Goal: Communication & Community: Answer question/provide support

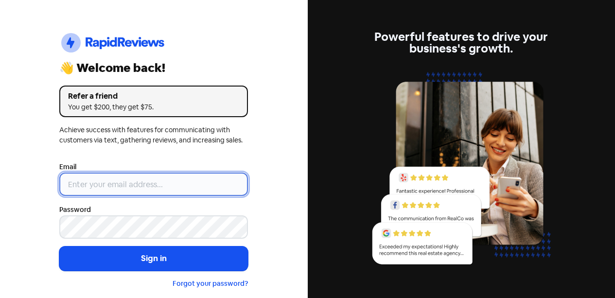
click at [171, 179] on input "email" at bounding box center [153, 183] width 189 height 23
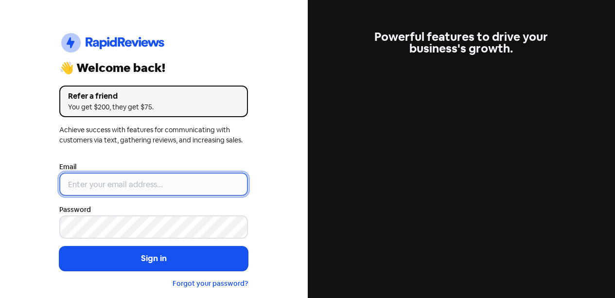
type input "[EMAIL_ADDRESS][DOMAIN_NAME]"
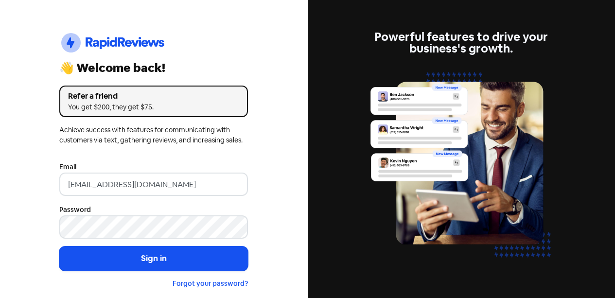
click at [184, 264] on button "Sign in" at bounding box center [153, 258] width 189 height 24
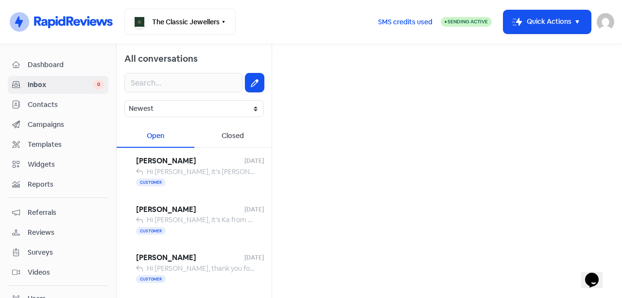
click at [155, 94] on div at bounding box center [194, 82] width 155 height 35
click at [159, 82] on input "text" at bounding box center [183, 82] width 118 height 19
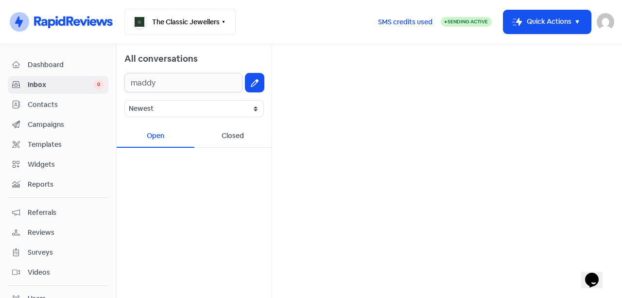
type input "maddy"
click at [69, 107] on span "Contacts" at bounding box center [66, 105] width 76 height 10
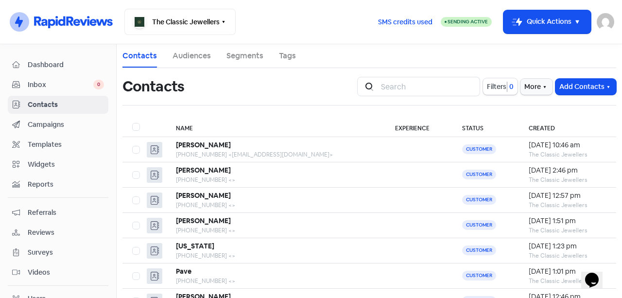
click at [576, 90] on button "Add Contacts" at bounding box center [585, 87] width 61 height 16
click at [525, 110] on button "Add a contact" at bounding box center [558, 107] width 113 height 19
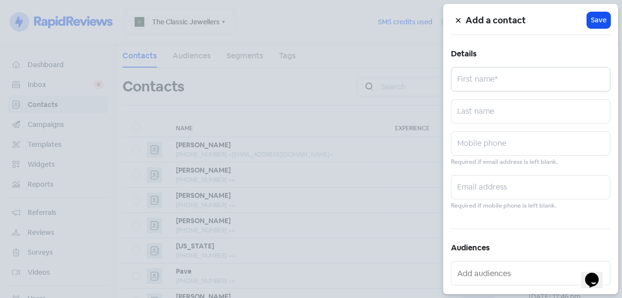
click at [506, 76] on input "text" at bounding box center [530, 79] width 159 height 24
click at [484, 142] on input "text" at bounding box center [530, 143] width 159 height 24
paste input "0473 053 736"
type input "0473 053 736"
click at [486, 77] on input "text" at bounding box center [530, 79] width 159 height 24
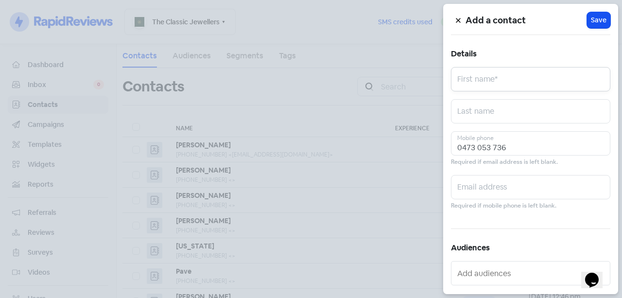
paste input "Maddy Dohnt"
drag, startPoint x: 532, startPoint y: 80, endPoint x: 484, endPoint y: 87, distance: 48.1
click at [484, 87] on input "Maddy Dohnt" at bounding box center [530, 79] width 159 height 24
type input "Maddy"
click at [540, 99] on div "Add a contact Icon For Loading Save Details [PERSON_NAME] First name* Last name…" at bounding box center [530, 149] width 175 height 290
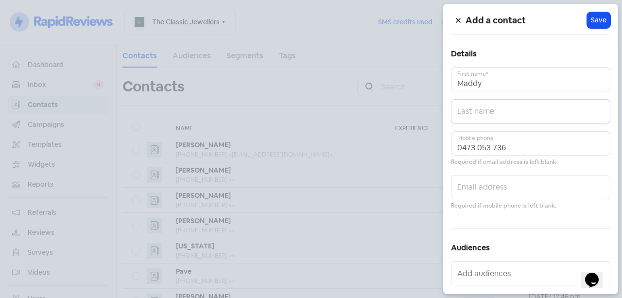
click at [540, 107] on input "text" at bounding box center [530, 111] width 159 height 24
paste input "Dohnt"
type input "Dohnt"
click at [596, 21] on span "Save" at bounding box center [599, 20] width 16 height 10
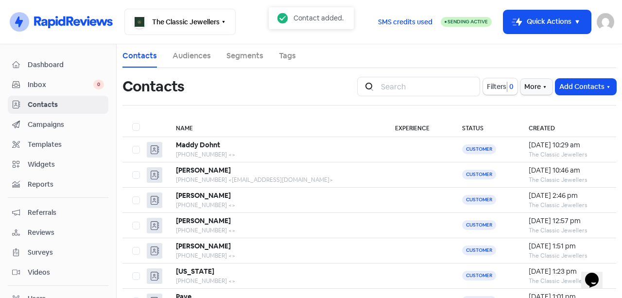
click at [58, 90] on div "Inbox 0" at bounding box center [58, 84] width 92 height 11
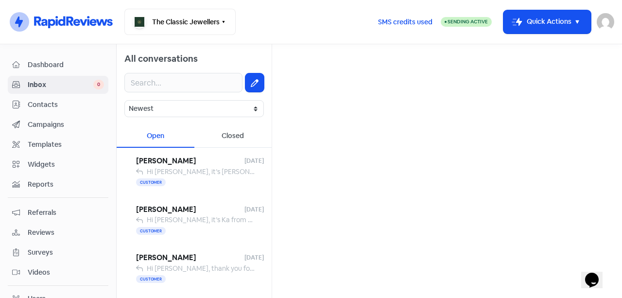
click at [251, 81] on icon at bounding box center [255, 83] width 8 height 8
click at [321, 58] on input "text" at bounding box center [447, 61] width 334 height 19
paste input "Dohnt"
type input "Dohnt"
click at [327, 97] on div "Maddy Dohnt" at bounding box center [447, 93] width 318 height 12
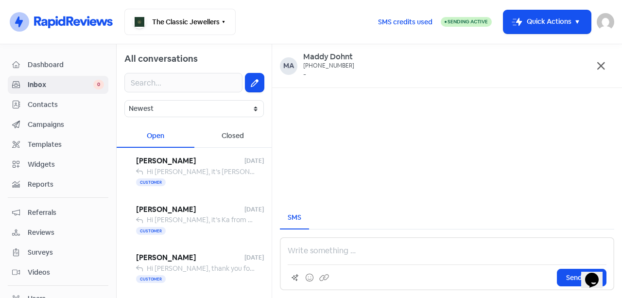
click at [326, 254] on p at bounding box center [447, 251] width 319 height 12
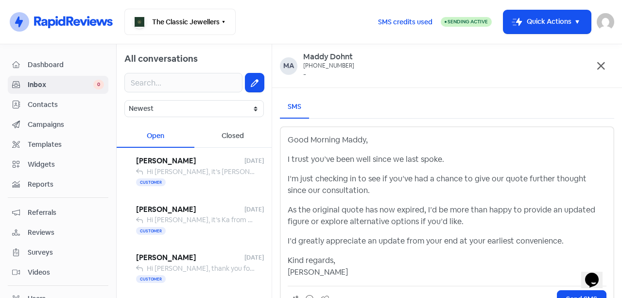
click at [356, 144] on p "Good Morning Maddy," at bounding box center [447, 140] width 319 height 12
click at [288, 160] on div "Good Morning Maddy, I trust you’ve been well since we last spoke. I’m just chec…" at bounding box center [447, 218] width 334 height 185
drag, startPoint x: 289, startPoint y: 160, endPoint x: 446, endPoint y: 158, distance: 157.4
click at [446, 158] on p "I trust you’ve been well since we last spoke." at bounding box center [447, 160] width 319 height 12
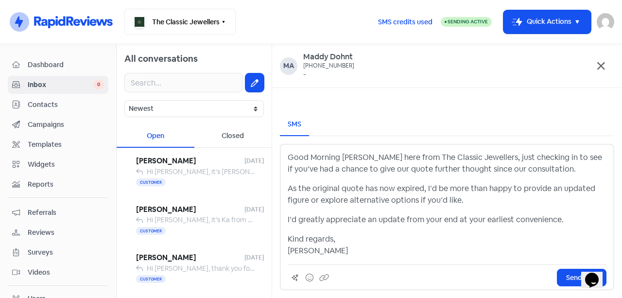
click at [365, 161] on p "Good Morning [PERSON_NAME] here from The Classic Jewellers, just checking in to…" at bounding box center [447, 163] width 319 height 23
click at [369, 161] on p "Good Morning [PERSON_NAME] here from The Classic Jewellers, just checking in to…" at bounding box center [447, 163] width 319 height 23
click at [365, 160] on p "Good Morning [PERSON_NAME] here from The Classic Jewellers, just checking in to…" at bounding box center [447, 163] width 319 height 23
click at [365, 159] on p "Good Morning [PERSON_NAME] here from The Classic Jewellers, just checking in to…" at bounding box center [447, 163] width 319 height 23
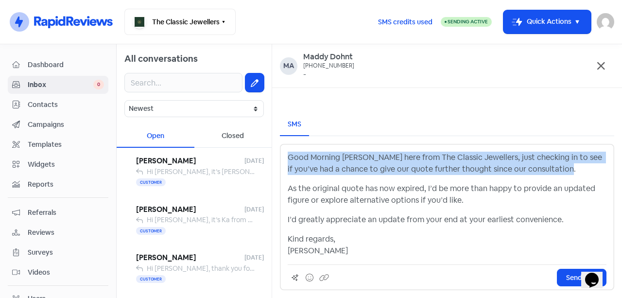
click at [366, 158] on p "Good Morning [PERSON_NAME] here from The Classic Jewellers, just checking in to…" at bounding box center [447, 163] width 319 height 23
click at [369, 156] on p "Good Morning [PERSON_NAME] here from The Classic Jewellers, just checking in to…" at bounding box center [447, 163] width 319 height 23
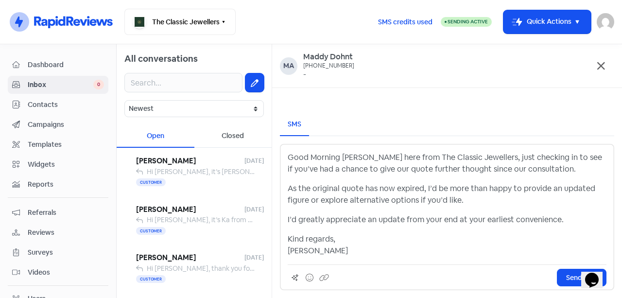
click at [366, 158] on p "Good Morning [PERSON_NAME] here from The Classic Jewellers, just checking in to…" at bounding box center [447, 163] width 319 height 23
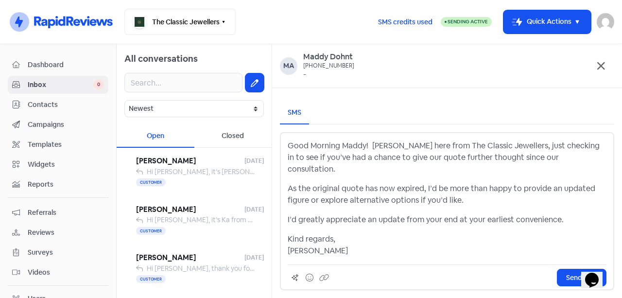
click at [307, 277] on icon at bounding box center [310, 278] width 8 height 8
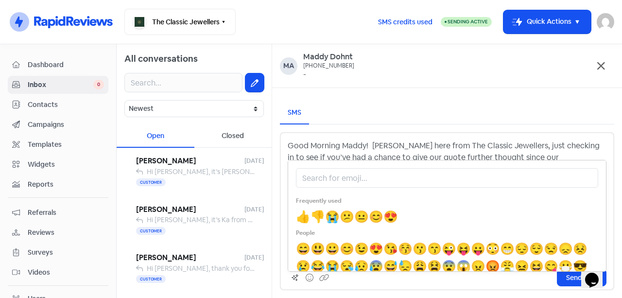
click at [381, 219] on span "😊" at bounding box center [376, 216] width 15 height 15
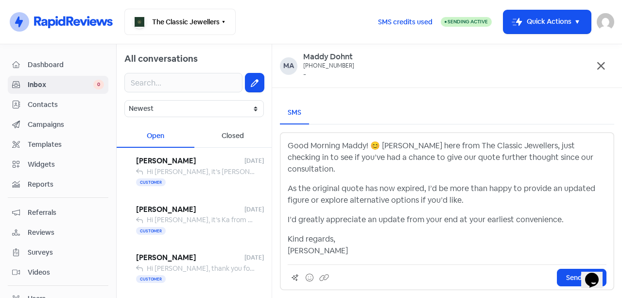
click at [482, 202] on p "As the original quote has now expired, I’d be more than happy to provide an upd…" at bounding box center [447, 194] width 319 height 23
click at [289, 189] on p "As the original quote has now expired, I’d be more than happy to provide an upd…" at bounding box center [447, 194] width 319 height 23
click at [289, 188] on p "As the original quote has now expired, I’d be more than happy to provide an upd…" at bounding box center [447, 194] width 319 height 23
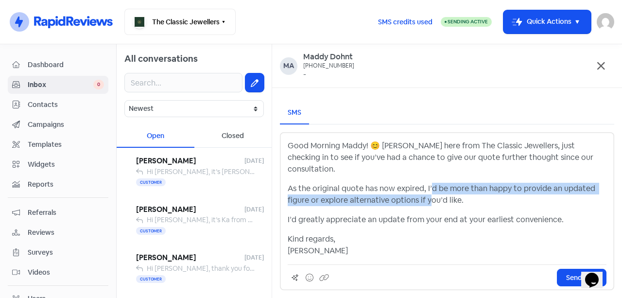
drag, startPoint x: 428, startPoint y: 190, endPoint x: 426, endPoint y: 196, distance: 5.5
click at [426, 196] on p "As the original quote has now expired, I’d be more than happy to provide an upd…" at bounding box center [447, 194] width 319 height 23
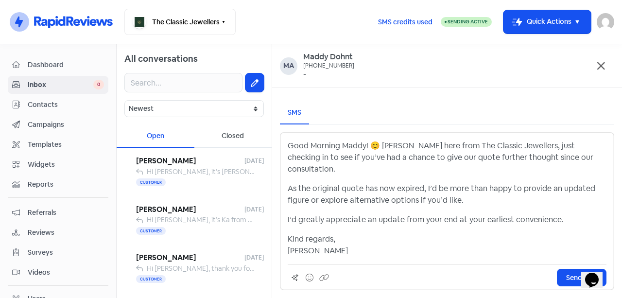
click at [458, 196] on p "As the original quote has now expired, I’d be more than happy to provide an upd…" at bounding box center [447, 194] width 319 height 23
drag, startPoint x: 462, startPoint y: 198, endPoint x: 275, endPoint y: 185, distance: 187.5
click at [275, 185] on div "SMS Good Morning Maddy! 😊 [PERSON_NAME] here from The Classic Jewellers, just c…" at bounding box center [447, 196] width 350 height 204
click at [338, 224] on p "I’d greatly appreciate an update from your end at your earliest convenience." at bounding box center [447, 220] width 319 height 12
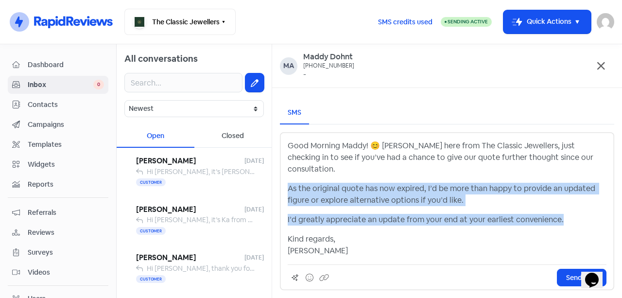
drag, startPoint x: 569, startPoint y: 219, endPoint x: 286, endPoint y: 179, distance: 286.0
click at [286, 179] on div "Good Morning Maddy! 😊 [PERSON_NAME] here from The Classic Jewellers, just check…" at bounding box center [447, 211] width 334 height 158
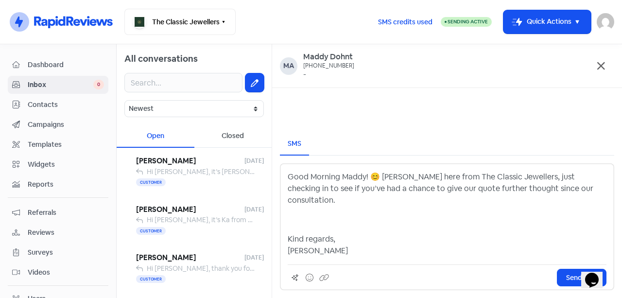
click at [338, 258] on div "Good Morning Maddy! 😊 [PERSON_NAME] here from The Classic Jewellers, just check…" at bounding box center [447, 226] width 334 height 127
drag, startPoint x: 319, startPoint y: 253, endPoint x: 285, endPoint y: 228, distance: 41.4
click at [285, 228] on div "Good Morning Maddy! 😊 [PERSON_NAME] here from The Classic Jewellers, just check…" at bounding box center [447, 226] width 334 height 127
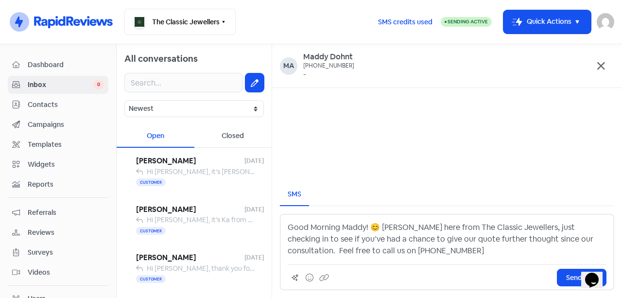
click at [394, 252] on p "Good Morning Maddy! 😊 [PERSON_NAME] here from The Classic Jewellers, just check…" at bounding box center [447, 239] width 319 height 35
click at [366, 251] on p "Good Morning Maddy! 😊 [PERSON_NAME] here from The Classic Jewellers, just check…" at bounding box center [447, 239] width 319 height 35
drag, startPoint x: 377, startPoint y: 229, endPoint x: 370, endPoint y: 230, distance: 7.0
click at [370, 230] on p "Good Morning Maddy! 😊 [PERSON_NAME] here from The Classic Jewellers, just check…" at bounding box center [447, 239] width 319 height 35
copy p "😊"
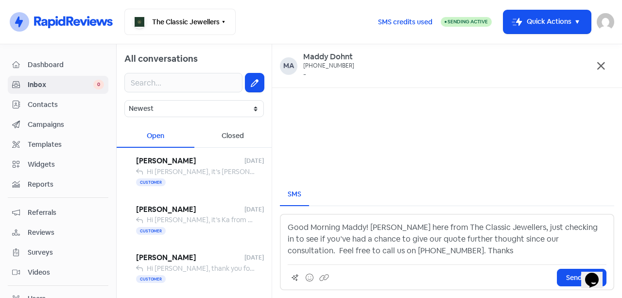
click at [414, 255] on p "Good Morning Maddy! [PERSON_NAME] here from The Classic Jewellers, just checkin…" at bounding box center [447, 239] width 319 height 35
click at [404, 252] on p "Good Morning Maddy! [PERSON_NAME] here from The Classic Jewellers, just checkin…" at bounding box center [447, 239] width 319 height 35
click at [353, 229] on p "Good Morning Maddy! [PERSON_NAME] here from The Classic Jewellers, just checkin…" at bounding box center [447, 239] width 319 height 35
click at [375, 227] on p "Good Morning Maddy! [PERSON_NAME] here from The Classic Jewellers, just checkin…" at bounding box center [447, 239] width 319 height 35
drag, startPoint x: 392, startPoint y: 227, endPoint x: 407, endPoint y: 228, distance: 15.1
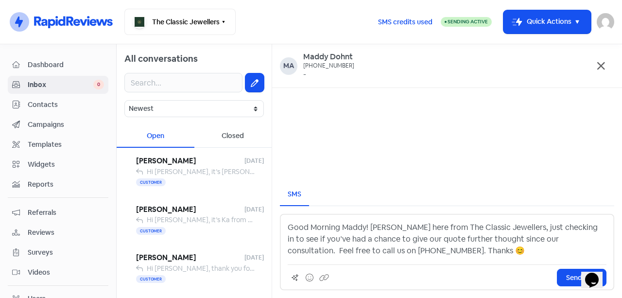
click at [392, 228] on p "Good Morning Maddy! [PERSON_NAME] here from The Classic Jewellers, just checkin…" at bounding box center [447, 239] width 319 height 35
click at [518, 228] on p "Good Morning Maddy! [PERSON_NAME] here from The Classic Jewellers, just checkin…" at bounding box center [447, 239] width 319 height 35
click at [449, 247] on p "Good Morning Maddy! [PERSON_NAME] here from The Classic Jewellers, just checkin…" at bounding box center [447, 239] width 319 height 35
click at [503, 249] on p "Good Morning Maddy! [PERSON_NAME] here from The Classic Jewellers, just checkin…" at bounding box center [447, 239] width 319 height 35
click at [557, 249] on p "Good Morning Maddy! [PERSON_NAME] here from The Classic Jewellers, just checkin…" at bounding box center [447, 239] width 319 height 35
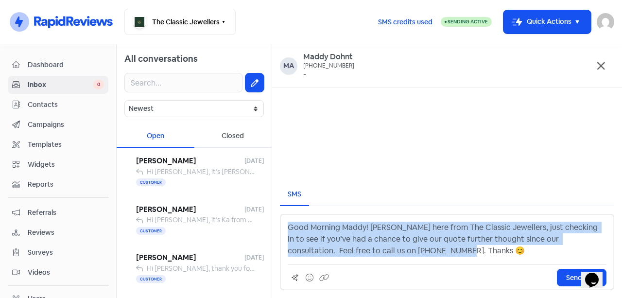
drag, startPoint x: 421, startPoint y: 251, endPoint x: 281, endPoint y: 218, distance: 143.3
click at [281, 218] on div "Good Morning Maddy! [PERSON_NAME] here from The Classic Jewellers, just checkin…" at bounding box center [447, 252] width 334 height 76
copy p "Good Morning Maddy! [PERSON_NAME] here from The Classic Jewellers, just checkin…"
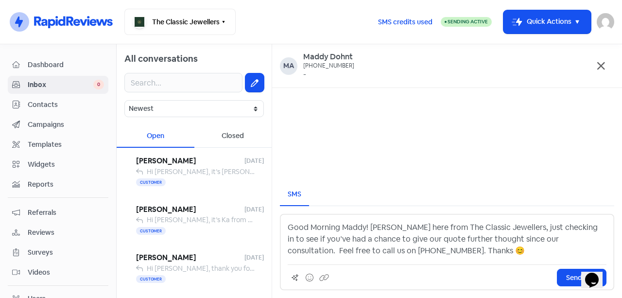
click at [427, 257] on div "Good Morning Maddy! [PERSON_NAME] here from The Classic Jewellers, just checkin…" at bounding box center [447, 252] width 334 height 76
click at [565, 278] on button "Send SMS" at bounding box center [582, 277] width 50 height 17
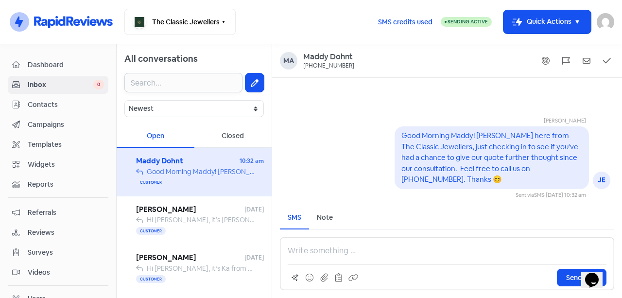
drag, startPoint x: 194, startPoint y: 82, endPoint x: 191, endPoint y: 5, distance: 76.3
click at [194, 80] on input "text" at bounding box center [183, 82] width 118 height 19
click at [73, 121] on span "Campaigns" at bounding box center [66, 125] width 76 height 10
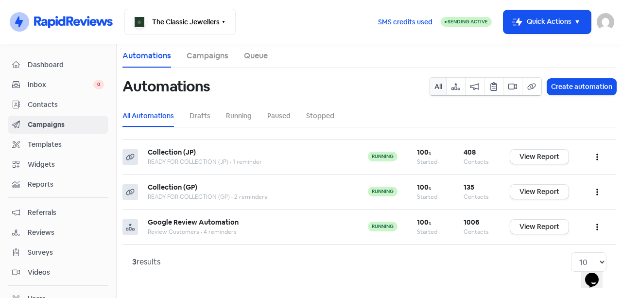
click at [72, 108] on span "Contacts" at bounding box center [66, 105] width 76 height 10
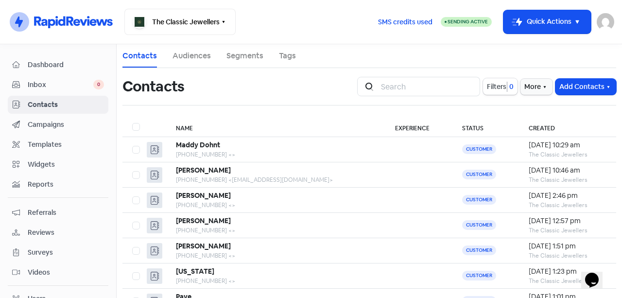
click at [572, 82] on button "Add Contacts" at bounding box center [585, 87] width 61 height 16
click at [533, 110] on button "Add a contact" at bounding box center [558, 107] width 113 height 19
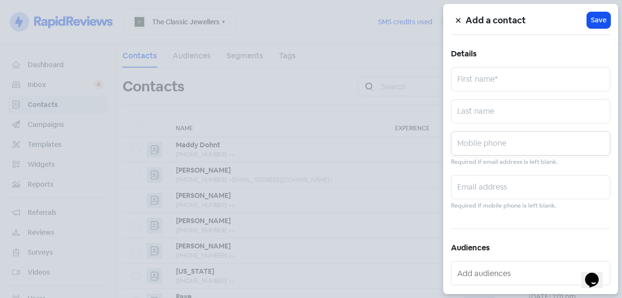
click at [498, 149] on input "text" at bounding box center [530, 143] width 159 height 24
paste input "438 815 799"
click at [459, 149] on input "438 815 799" at bounding box center [530, 143] width 159 height 24
type input "0438 815 799"
click at [485, 82] on input "text" at bounding box center [530, 79] width 159 height 24
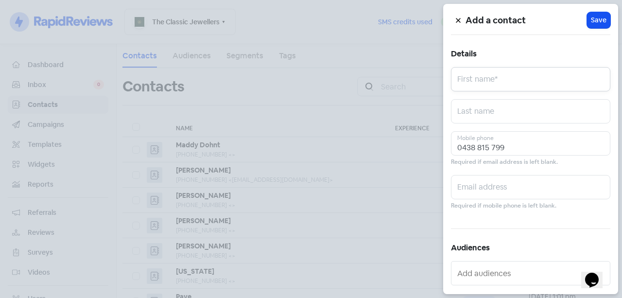
paste input "[PERSON_NAME] & Jemma"
type input "[PERSON_NAME] & Jemma"
click at [591, 17] on span "Save" at bounding box center [599, 20] width 16 height 10
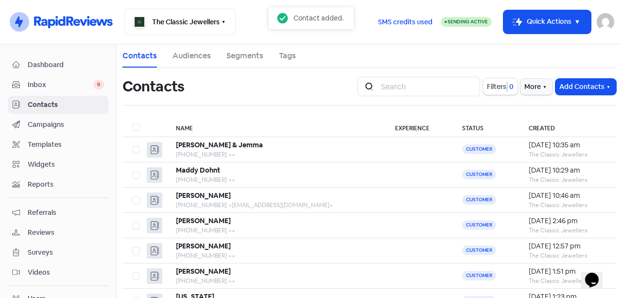
click at [66, 84] on span "Inbox" at bounding box center [61, 85] width 66 height 10
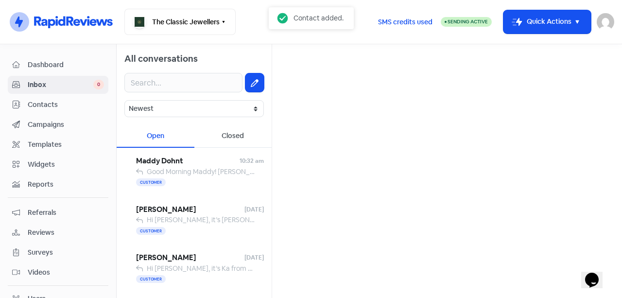
click at [245, 81] on button at bounding box center [254, 82] width 18 height 18
click at [307, 62] on input "text" at bounding box center [447, 61] width 334 height 19
paste input "[PERSON_NAME] & Jemma"
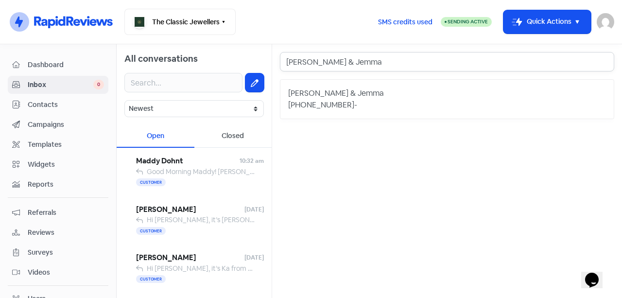
type input "[PERSON_NAME] & Jemma"
click at [351, 102] on div "[PHONE_NUMBER] -" at bounding box center [447, 105] width 318 height 12
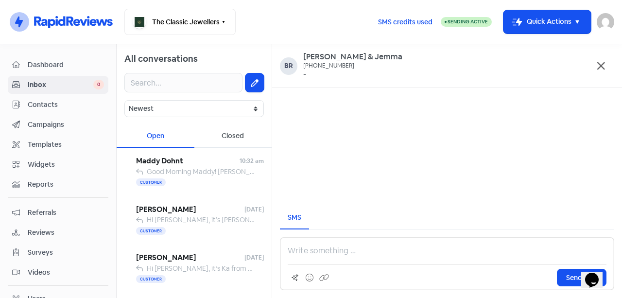
click at [311, 232] on div "SMS Send SMS" at bounding box center [447, 248] width 334 height 84
click at [317, 245] on p at bounding box center [447, 251] width 319 height 12
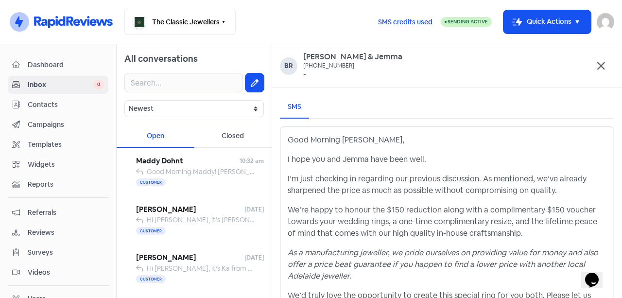
scroll to position [48, 0]
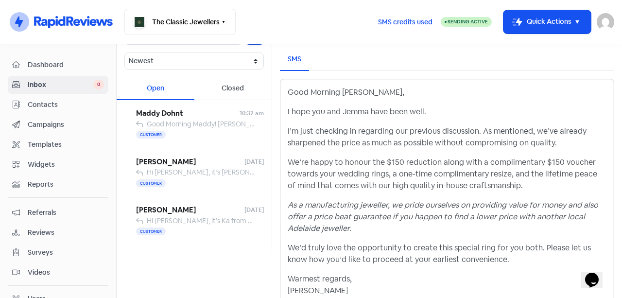
click at [374, 100] on div "Good Morning [PERSON_NAME], I hope you and Jemma have been well. I’m just check…" at bounding box center [447, 191] width 319 height 210
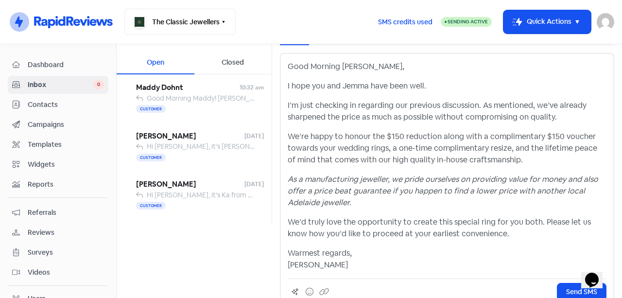
scroll to position [87, 0]
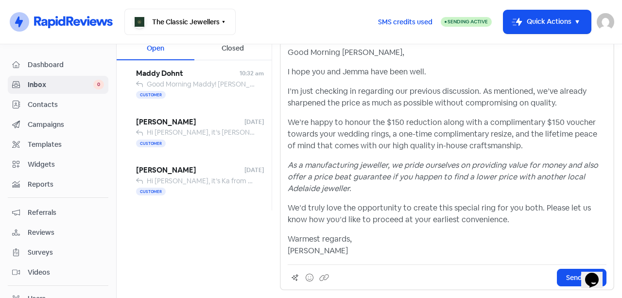
click at [353, 249] on p "Warmest regards, [PERSON_NAME]" at bounding box center [447, 244] width 319 height 23
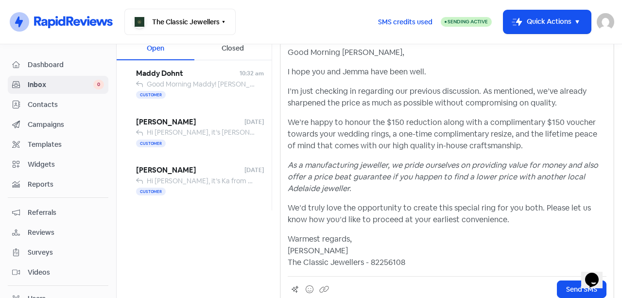
click at [328, 250] on p "Warmest regards, [PERSON_NAME] The Classic Jewellers - 82256108" at bounding box center [447, 250] width 319 height 35
click at [442, 262] on p "Warmest regards, [PERSON_NAME] The Classic Jewellers - 82256108" at bounding box center [447, 250] width 319 height 35
click at [569, 288] on span "Send SMS" at bounding box center [581, 289] width 31 height 10
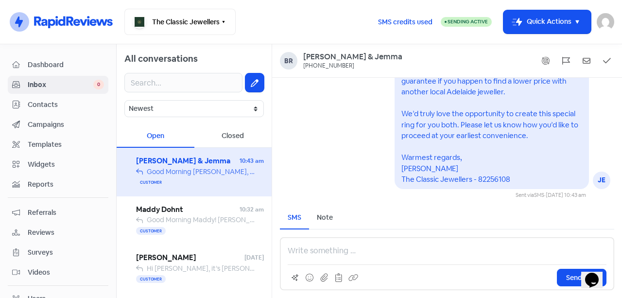
drag, startPoint x: 53, startPoint y: 99, endPoint x: 59, endPoint y: 99, distance: 5.8
click at [54, 99] on div "Contacts" at bounding box center [58, 104] width 92 height 11
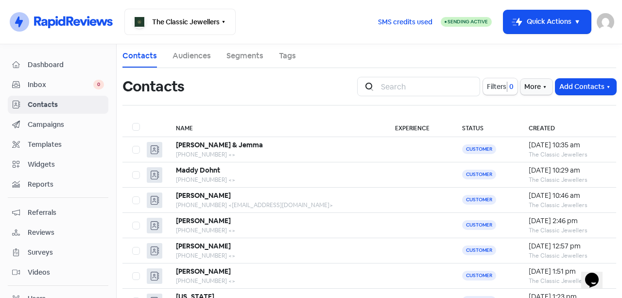
click at [590, 81] on button "Add Contacts" at bounding box center [585, 87] width 61 height 16
click at [545, 115] on button "Add a contact" at bounding box center [558, 107] width 113 height 19
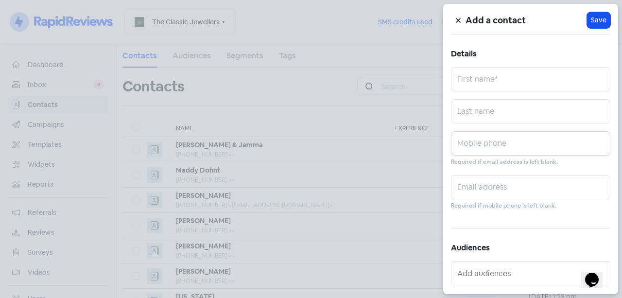
click at [504, 149] on input "text" at bounding box center [530, 143] width 159 height 24
type input "0402281563"
click at [503, 86] on input "text" at bounding box center [530, 79] width 159 height 24
type input "K"
type input "[PERSON_NAME]"
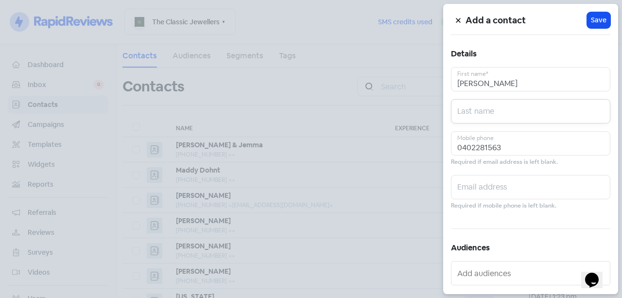
click at [520, 101] on input "text" at bounding box center [530, 111] width 159 height 24
click at [522, 121] on input "[PERSON_NAME]" at bounding box center [530, 111] width 159 height 24
type input "[PERSON_NAME]"
click at [538, 141] on input "0402281563" at bounding box center [530, 143] width 159 height 24
click at [541, 190] on input "text" at bounding box center [530, 187] width 159 height 24
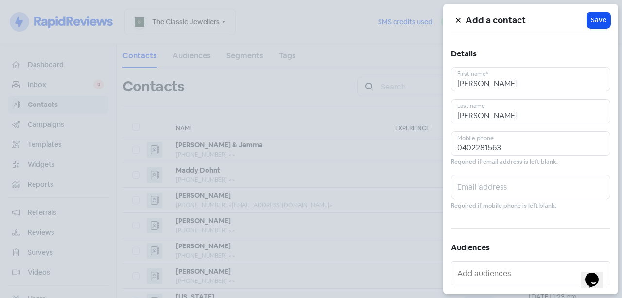
click at [593, 16] on span "Save" at bounding box center [599, 20] width 16 height 10
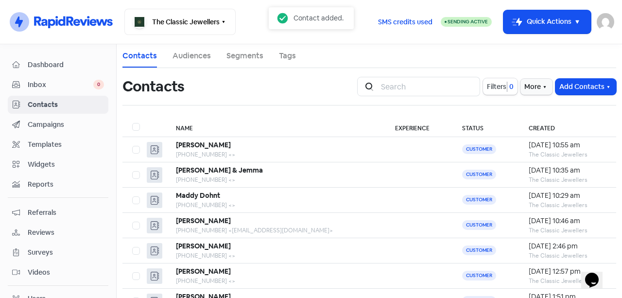
click at [46, 81] on span "Inbox" at bounding box center [61, 85] width 66 height 10
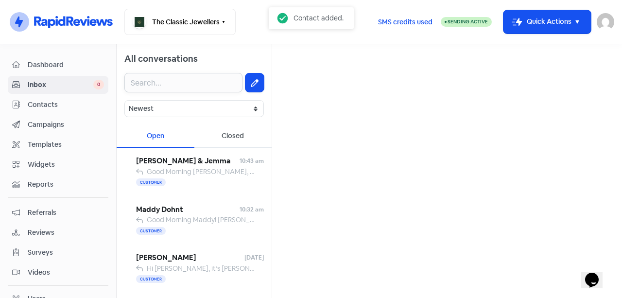
drag, startPoint x: 174, startPoint y: 77, endPoint x: 179, endPoint y: 77, distance: 4.9
click at [174, 77] on input "text" at bounding box center [183, 82] width 118 height 19
click at [245, 85] on button at bounding box center [254, 82] width 18 height 18
click at [310, 64] on input "text" at bounding box center [447, 61] width 334 height 19
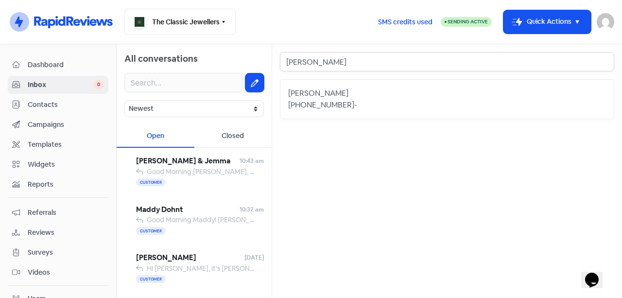
type input "[PERSON_NAME]"
click at [482, 106] on div "[PHONE_NUMBER] -" at bounding box center [447, 105] width 318 height 12
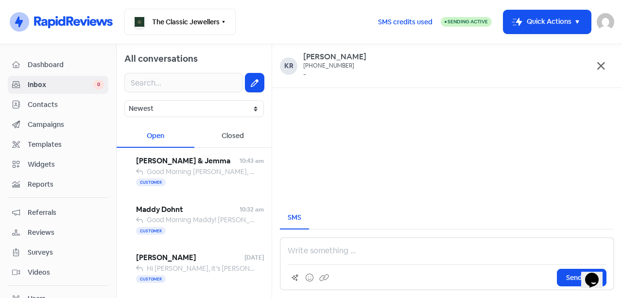
click at [324, 249] on p at bounding box center [447, 251] width 319 height 12
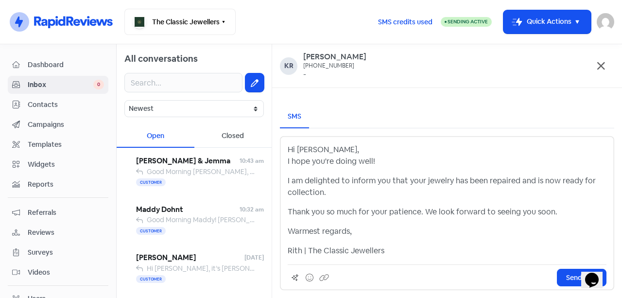
click at [303, 164] on p "Hi [PERSON_NAME], I hope you're doing well!" at bounding box center [447, 155] width 319 height 23
click at [372, 164] on p "Hi [PERSON_NAME], I hope you're doing well!" at bounding box center [447, 155] width 319 height 23
click at [302, 163] on p "Hi [PERSON_NAME], I hope you're doing well!" at bounding box center [447, 155] width 319 height 23
click at [321, 162] on p "Hi [PERSON_NAME], I hope you're doing well!" at bounding box center [447, 155] width 319 height 23
click at [354, 164] on p "Hi [PERSON_NAME], I hope you're doing well!" at bounding box center [447, 155] width 319 height 23
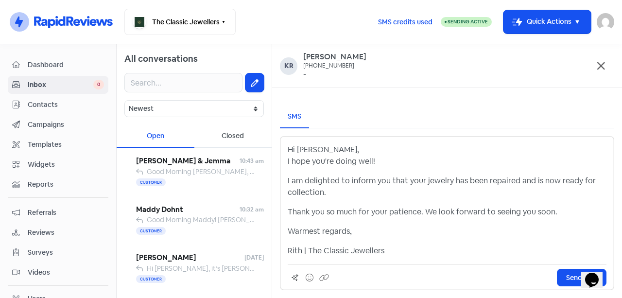
click at [364, 185] on p "I am delighted to inform you that your jewelry has been repaired and is now rea…" at bounding box center [447, 186] width 319 height 23
click at [302, 181] on p "I am delighted to inform you that your jewelry has been repaired and is now rea…" at bounding box center [447, 186] width 319 height 23
click at [330, 181] on p "I am delighted to inform you that your jewelry has been repaired and is now rea…" at bounding box center [447, 186] width 319 height 23
click at [345, 182] on p "I am delighted to inform you that your jewelry has been repaired and is now rea…" at bounding box center [447, 186] width 319 height 23
click at [376, 182] on p "I am delighted to inform you that your jewelry has been repaired and is now rea…" at bounding box center [447, 186] width 319 height 23
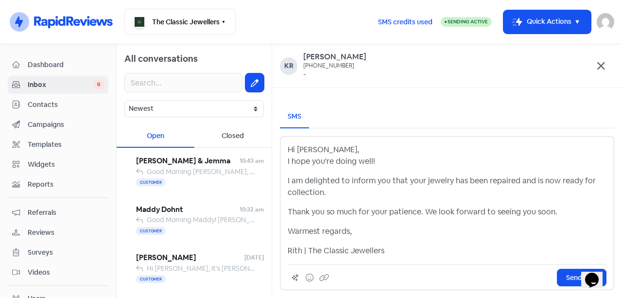
click at [398, 183] on p "I am delighted to inform you that your jewelry has been repaired and is now rea…" at bounding box center [447, 186] width 319 height 23
click at [413, 182] on p "I am delighted to inform you that your jewelry has been repaired and is now rea…" at bounding box center [447, 186] width 319 height 23
click at [430, 182] on p "I am delighted to inform you that your jewelry has been repaired and is now rea…" at bounding box center [447, 186] width 319 height 23
click at [442, 183] on p "I am delighted to inform you that your jewelry has been repaired and is now rea…" at bounding box center [447, 186] width 319 height 23
click at [456, 183] on p "I am delighted to inform you that your jewelry has been repaired and is now rea…" at bounding box center [447, 186] width 319 height 23
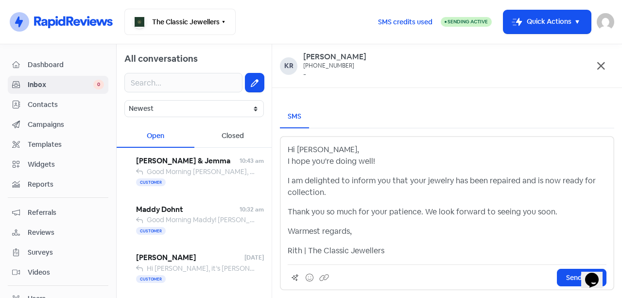
drag, startPoint x: 462, startPoint y: 183, endPoint x: 492, endPoint y: 183, distance: 30.6
click at [462, 183] on p "I am delighted to inform you that your jewelry has been repaired and is now rea…" at bounding box center [447, 186] width 319 height 23
click at [504, 183] on p "I am delighted to inform you that your jewelry has been repaired and is now rea…" at bounding box center [447, 186] width 319 height 23
click at [503, 182] on p "I am delighted to inform you that your jewelry has been repaired and is now rea…" at bounding box center [447, 186] width 319 height 23
click at [392, 196] on p "I am delighted to inform you that your jewelry has been repaired and is now rea…" at bounding box center [447, 186] width 319 height 23
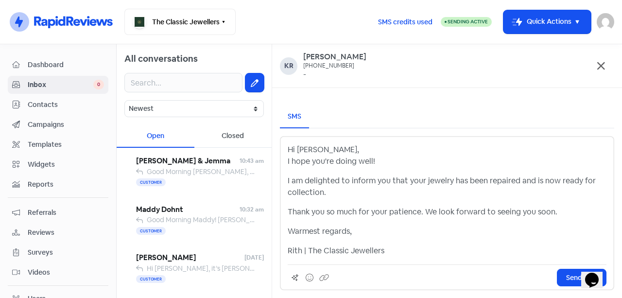
click at [335, 173] on div "Hi [PERSON_NAME], I hope you're doing well! I am delighted to inform you that y…" at bounding box center [447, 200] width 319 height 113
click at [385, 179] on p "I am delighted to inform you that your jewelry has been repaired and is now rea…" at bounding box center [447, 186] width 319 height 23
drag, startPoint x: 423, startPoint y: 181, endPoint x: 449, endPoint y: 183, distance: 25.8
click at [449, 183] on p "I am delighted to inform you that your jewelry has been repaired and is now rea…" at bounding box center [447, 186] width 319 height 23
click at [448, 191] on p "I am delighted to inform you that your earrings has been repaired and is now re…" at bounding box center [447, 186] width 319 height 23
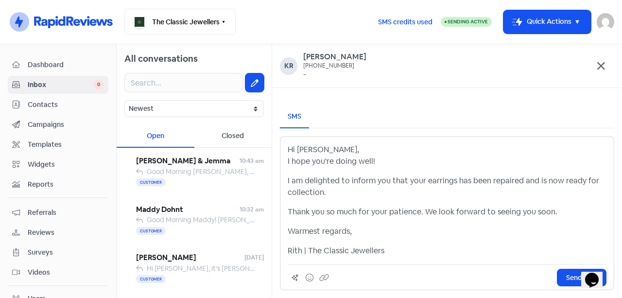
click at [451, 181] on p "I am delighted to inform you that your earrings has been repaired and is now re…" at bounding box center [447, 186] width 319 height 23
click at [398, 182] on p "I am delighted to inform you that your earrings has been repaired and is now re…" at bounding box center [447, 186] width 319 height 23
click at [415, 180] on p "I am delighted to inform you that your earrings has been repaired and is now re…" at bounding box center [447, 186] width 319 height 23
click at [435, 178] on p "I am delighted to inform you that your earrings has been repaired and is now re…" at bounding box center [447, 186] width 319 height 23
drag, startPoint x: 455, startPoint y: 179, endPoint x: 532, endPoint y: 179, distance: 77.7
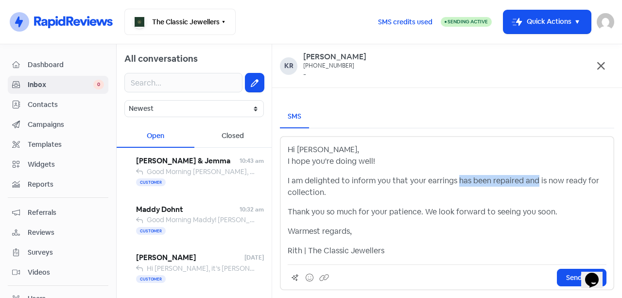
click at [532, 179] on p "I am delighted to inform you that your earrings has been repaired and is now re…" at bounding box center [447, 186] width 319 height 23
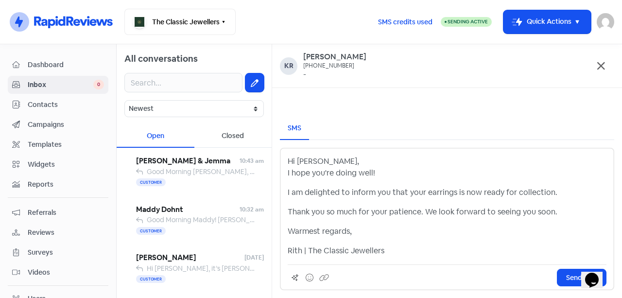
click at [457, 193] on p "I am delighted to inform you that your earrings is now ready for collection." at bounding box center [447, 193] width 319 height 12
drag, startPoint x: 293, startPoint y: 195, endPoint x: 347, endPoint y: 191, distance: 54.6
click at [295, 195] on p "I am delighted to inform you that your earrings is now ready for collection." at bounding box center [447, 193] width 319 height 12
click at [360, 191] on p "I am delighted to inform you that your earrings is now ready for collection." at bounding box center [447, 193] width 319 height 12
click at [380, 195] on p "I am delighted to inform you that your earrings is now ready for collection." at bounding box center [447, 193] width 319 height 12
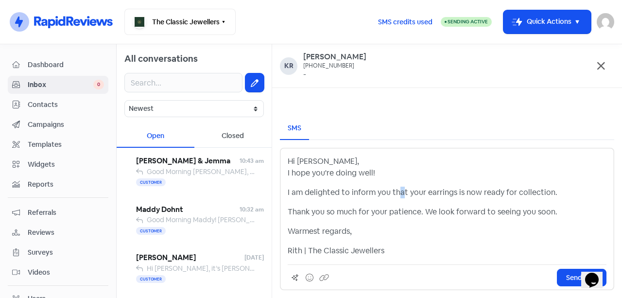
drag, startPoint x: 400, startPoint y: 195, endPoint x: 406, endPoint y: 196, distance: 5.9
click at [401, 196] on p "I am delighted to inform you that your earrings is now ready for collection." at bounding box center [447, 193] width 319 height 12
click at [418, 194] on p "I am delighted to inform you that your earrings is now ready for collection." at bounding box center [447, 193] width 319 height 12
click at [441, 192] on p "I am delighted to inform you that your earrings is now ready for collection." at bounding box center [447, 193] width 319 height 12
click at [452, 191] on p "I am delighted to inform you that your earrings is now ready for collection." at bounding box center [447, 193] width 319 height 12
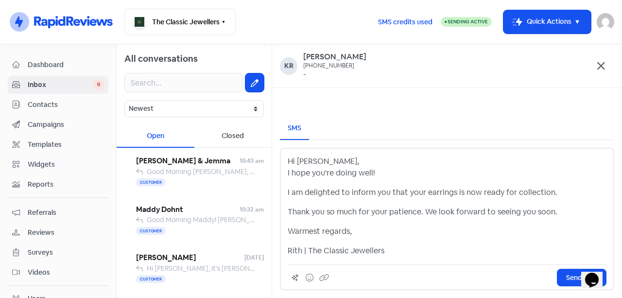
click at [460, 191] on p "I am delighted to inform you that your earrings is now ready for collection." at bounding box center [447, 193] width 319 height 12
click at [479, 192] on p "I am delighted to inform you that your earrings is now ready for collection." at bounding box center [447, 193] width 319 height 12
click at [503, 195] on p "I am delighted to inform you that your earrings is now ready for collection." at bounding box center [447, 193] width 319 height 12
click at [535, 196] on p "I am delighted to inform you that your earrings is now ready for collection." at bounding box center [447, 193] width 319 height 12
click at [561, 195] on p "I am delighted to inform you that your earrings is now ready for collection." at bounding box center [447, 193] width 319 height 12
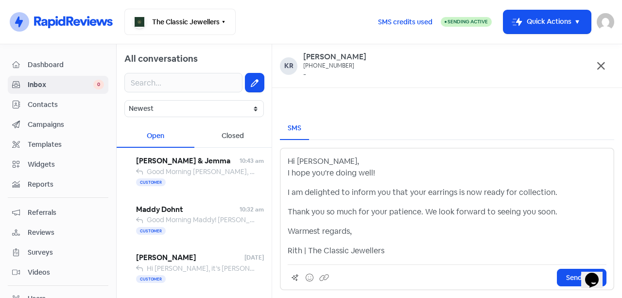
click at [335, 212] on p "Thank you so much for your patience. We look forward to seeing you soon." at bounding box center [447, 212] width 319 height 12
drag, startPoint x: 343, startPoint y: 212, endPoint x: 367, endPoint y: 214, distance: 24.4
click at [345, 212] on p "Thank you so much for your patience. We look forward to seeing you soon." at bounding box center [447, 212] width 319 height 12
drag, startPoint x: 408, startPoint y: 216, endPoint x: 461, endPoint y: 217, distance: 53.0
click at [411, 216] on p "Thank you so much for your patience. We look forward to seeing you soon." at bounding box center [447, 212] width 319 height 12
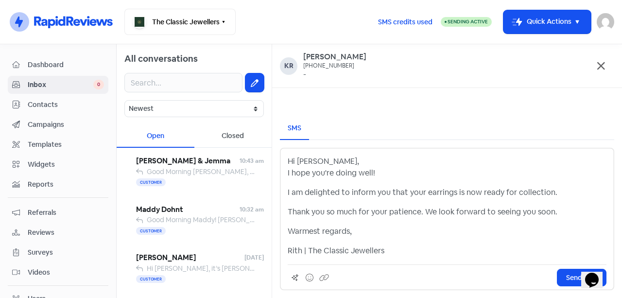
click at [463, 217] on p "Thank you so much for your patience. We look forward to seeing you soon." at bounding box center [447, 212] width 319 height 12
drag, startPoint x: 317, startPoint y: 243, endPoint x: 304, endPoint y: 244, distance: 13.6
click at [317, 243] on div "Hi [PERSON_NAME], I hope you're doing well! I am delighted to inform you that y…" at bounding box center [447, 205] width 319 height 101
click at [297, 244] on div "Hi [PERSON_NAME], I hope you're doing well! I am delighted to inform you that y…" at bounding box center [447, 205] width 319 height 101
click at [394, 244] on div "Hi [PERSON_NAME], I hope you're doing well! I am delighted to inform you that y…" at bounding box center [447, 205] width 319 height 101
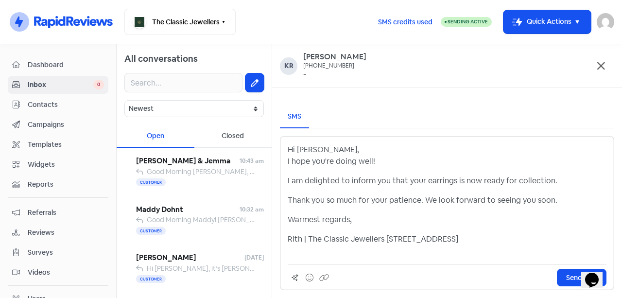
click at [307, 240] on p "Rith | The Classic Jewellers [STREET_ADDRESS]" at bounding box center [447, 244] width 319 height 23
click at [321, 249] on p "Rith | The Classic Jewellers [STREET_ADDRESS]" at bounding box center [447, 244] width 319 height 23
click at [476, 239] on p "Rith | The Classic Jewellers [STREET_ADDRESS]" at bounding box center [447, 244] width 319 height 23
click at [308, 239] on p "Rith | The Classic Jewellers [STREET_ADDRESS]" at bounding box center [447, 244] width 319 height 23
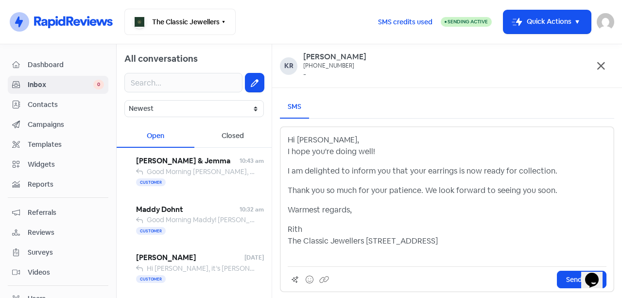
click at [445, 234] on p "Rith The Classic Jewellers [STREET_ADDRESS]" at bounding box center [447, 240] width 319 height 35
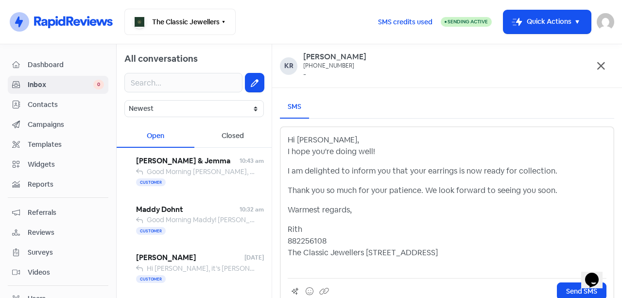
click at [423, 252] on p "Rith 882256108 The Classic Jewellers [STREET_ADDRESS]" at bounding box center [447, 246] width 319 height 47
click at [305, 241] on p "Rith 882256108 The Classic Jewellers [STREET_ADDRESS]" at bounding box center [447, 246] width 319 height 47
click at [289, 240] on p "Rith 882256108 The Classic Jewellers [STREET_ADDRESS]" at bounding box center [447, 246] width 319 height 47
click at [314, 228] on p "Rith 08 8225 6108 The Classic Jewellers [STREET_ADDRESS]" at bounding box center [447, 246] width 319 height 47
click at [566, 289] on span "Send SMS" at bounding box center [581, 291] width 31 height 10
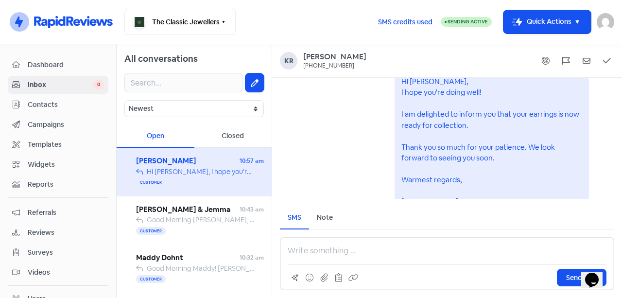
scroll to position [-75, 0]
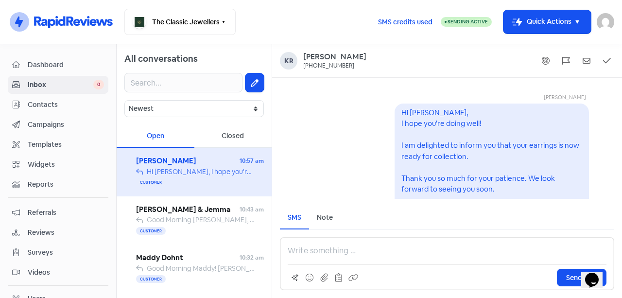
click at [79, 101] on span "Contacts" at bounding box center [66, 105] width 76 height 10
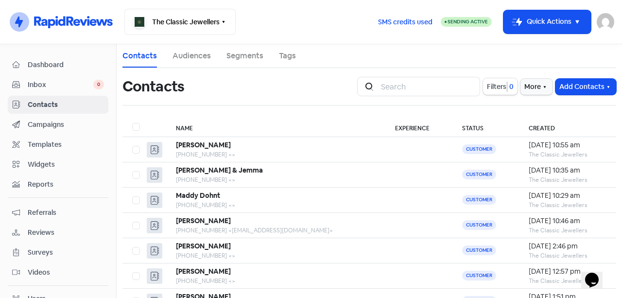
click at [579, 83] on button "Add Contacts" at bounding box center [585, 87] width 61 height 16
click at [537, 110] on button "Add a contact" at bounding box center [558, 107] width 113 height 19
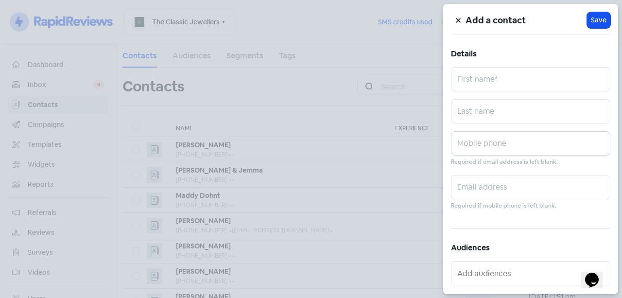
click at [533, 138] on input "text" at bounding box center [530, 143] width 159 height 24
type input "0451141262"
click at [560, 88] on input "text" at bounding box center [530, 79] width 159 height 24
type input "[PERSON_NAME]"
click at [537, 114] on input "text" at bounding box center [530, 111] width 159 height 24
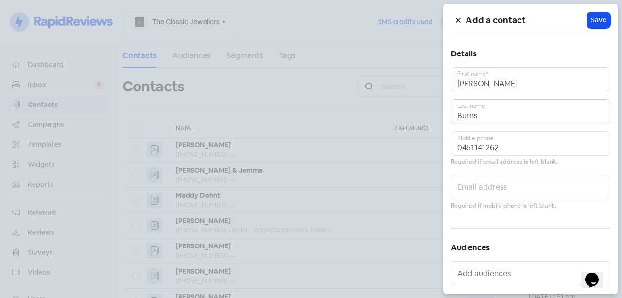
type input "Burns"
click at [523, 145] on input "0451141262" at bounding box center [530, 143] width 159 height 24
click at [596, 18] on span "Save" at bounding box center [599, 20] width 16 height 10
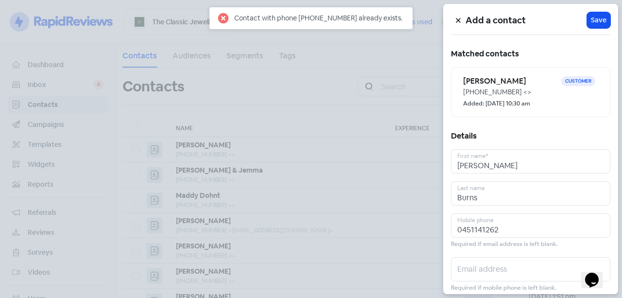
click at [523, 91] on div "[PHONE_NUMBER] <>" at bounding box center [530, 92] width 135 height 10
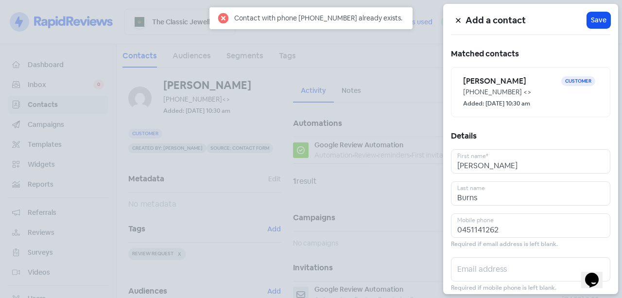
drag, startPoint x: 111, startPoint y: 117, endPoint x: 65, endPoint y: 83, distance: 57.0
click at [110, 116] on div at bounding box center [311, 149] width 622 height 298
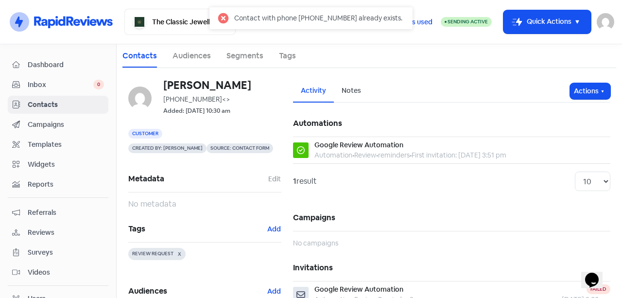
click at [63, 81] on span "Inbox" at bounding box center [61, 85] width 66 height 10
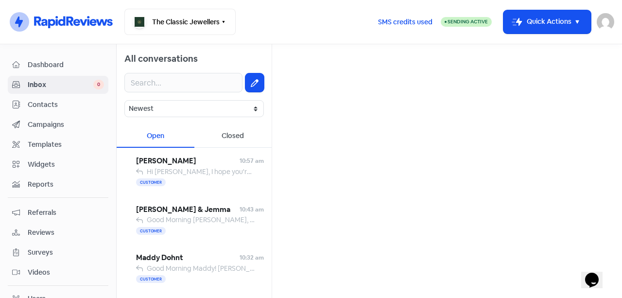
click at [251, 82] on icon at bounding box center [255, 83] width 8 height 8
click at [336, 63] on input "text" at bounding box center [447, 61] width 334 height 19
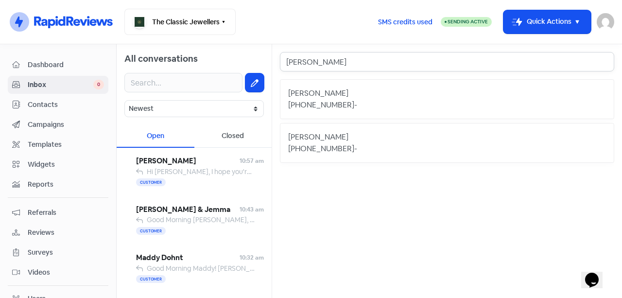
type input "[PERSON_NAME]"
click at [380, 98] on div "[PERSON_NAME]" at bounding box center [447, 93] width 318 height 12
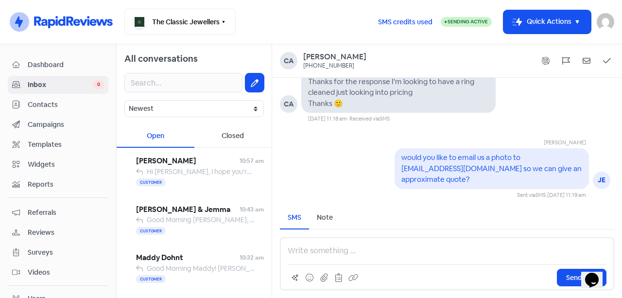
click at [348, 253] on p at bounding box center [447, 251] width 319 height 12
click at [175, 175] on span "Hi [PERSON_NAME], I hope you're doing well! I am delighted to inform you that y…" at bounding box center [589, 171] width 884 height 9
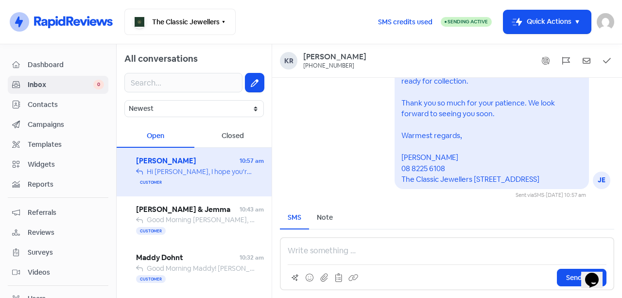
click at [245, 81] on button at bounding box center [254, 82] width 18 height 18
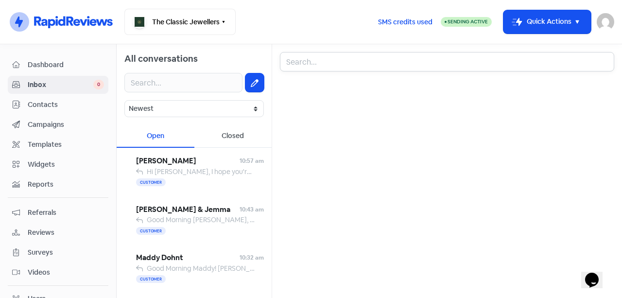
click at [324, 62] on input "text" at bounding box center [447, 61] width 334 height 19
type input "[PERSON_NAME] b"
click at [384, 103] on div "[PHONE_NUMBER] -" at bounding box center [447, 105] width 318 height 12
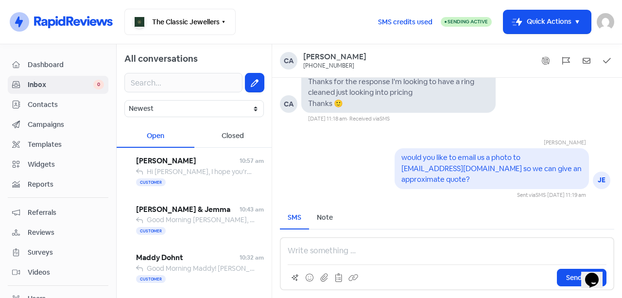
click at [362, 243] on div "Send SMS" at bounding box center [447, 263] width 334 height 53
click at [361, 246] on p at bounding box center [447, 251] width 319 height 12
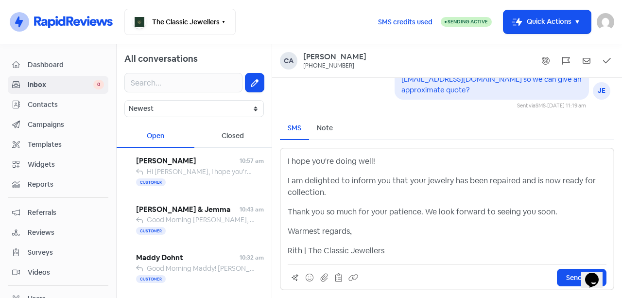
click at [287, 163] on div "I hope you're doing well! I am delighted to inform you that your jewelry has be…" at bounding box center [447, 219] width 334 height 142
click at [289, 161] on p "I hope you're doing well!" at bounding box center [447, 161] width 319 height 12
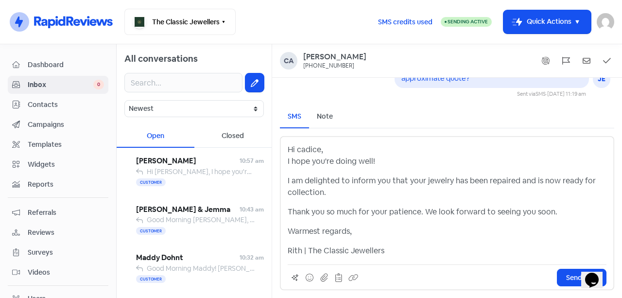
click at [430, 186] on p "I am delighted to inform you that your jewelry has been repaired and is now rea…" at bounding box center [447, 186] width 319 height 23
click at [372, 179] on p "I am delighted to inform you that your jewelry has been repaired and is now rea…" at bounding box center [447, 186] width 319 height 23
drag, startPoint x: 351, startPoint y: 182, endPoint x: 371, endPoint y: 178, distance: 20.4
click at [352, 182] on p "I am delighted to inform you that your jewelry has been repaired and is now rea…" at bounding box center [447, 186] width 319 height 23
click at [401, 175] on p "I am delighted to inform you that your jewelry has been repaired and is now rea…" at bounding box center [447, 186] width 319 height 23
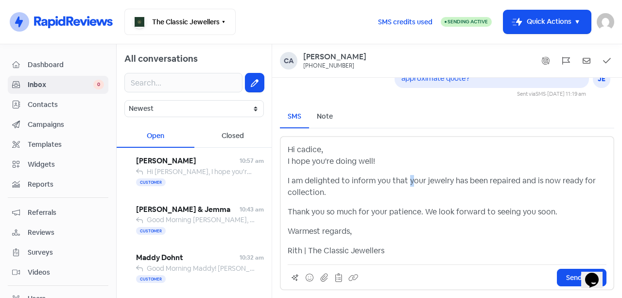
click at [410, 177] on p "I am delighted to inform you that your jewelry has been repaired and is now rea…" at bounding box center [447, 186] width 319 height 23
click at [423, 179] on p "I am delighted to inform you that your jewelry has been repaired and is now rea…" at bounding box center [447, 186] width 319 height 23
drag, startPoint x: 422, startPoint y: 180, endPoint x: 529, endPoint y: 184, distance: 106.9
click at [529, 184] on p "I am delighted to inform you that your jewelry has been repaired and is now rea…" at bounding box center [447, 186] width 319 height 23
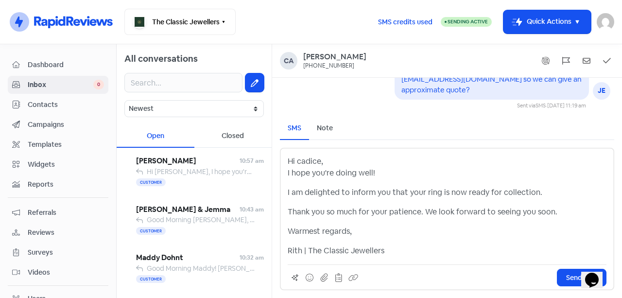
click at [334, 166] on p "Hi cadice, I hope you're doing well!" at bounding box center [447, 166] width 319 height 23
click at [319, 172] on p "Hi cadice, I hope you're doing well!" at bounding box center [447, 166] width 319 height 23
drag, startPoint x: 345, startPoint y: 173, endPoint x: 350, endPoint y: 174, distance: 5.0
click at [345, 174] on p "Hi cadice, I hope you're doing well!" at bounding box center [447, 166] width 319 height 23
click at [368, 174] on p "Hi cadice, I hope you're doing well!" at bounding box center [447, 166] width 319 height 23
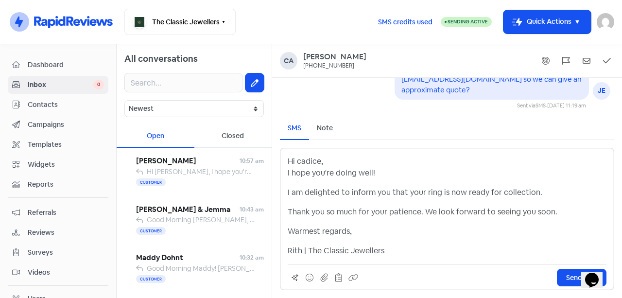
drag, startPoint x: 546, startPoint y: 193, endPoint x: 552, endPoint y: 193, distance: 5.9
click at [547, 193] on p "I am delighted to inform you that your ring is now ready for collection." at bounding box center [447, 193] width 319 height 12
click at [438, 210] on p "Thank you so much for your patience. We look forward to seeing you soon." at bounding box center [447, 212] width 319 height 12
click at [369, 225] on p "Warmest regards," at bounding box center [447, 231] width 319 height 12
click at [410, 249] on p "Rith | The Classic Jewellers" at bounding box center [447, 251] width 319 height 12
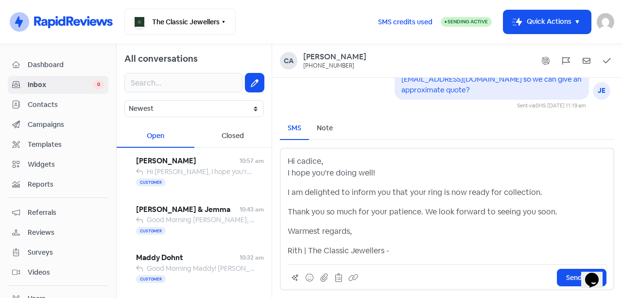
click at [300, 252] on p "Rith | The Classic Jewellers -" at bounding box center [447, 251] width 319 height 12
click at [435, 248] on p "[PERSON_NAME] | The Classic Jewellers -" at bounding box center [447, 251] width 319 height 12
click at [345, 208] on p "Thank you so much for your patience. We look forward to seeing you soon." at bounding box center [447, 212] width 319 height 12
click at [407, 219] on div "Hi cadice, I hope you're doing well! I am delighted to inform you that your rin…" at bounding box center [447, 205] width 319 height 101
click at [443, 217] on p "Thank you so much for your patience. We look forward to seeing you soon." at bounding box center [447, 212] width 319 height 12
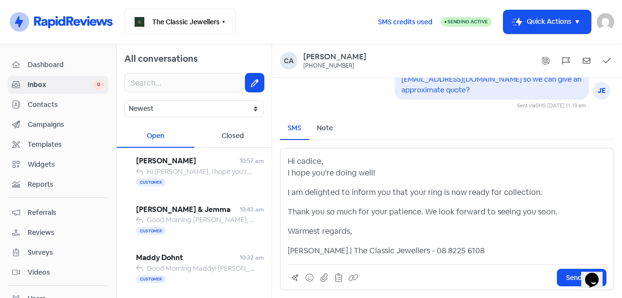
click at [469, 216] on p "Thank you so much for your patience. We look forward to seeing you soon." at bounding box center [447, 212] width 319 height 12
click at [505, 215] on p "Thank you so much for your patience. We look forward to seeing you soon." at bounding box center [447, 212] width 319 height 12
click at [568, 271] on button "Send SMS" at bounding box center [582, 277] width 50 height 17
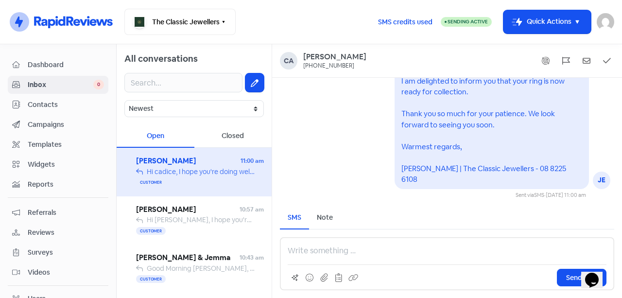
click at [72, 123] on span "Campaigns" at bounding box center [66, 125] width 76 height 10
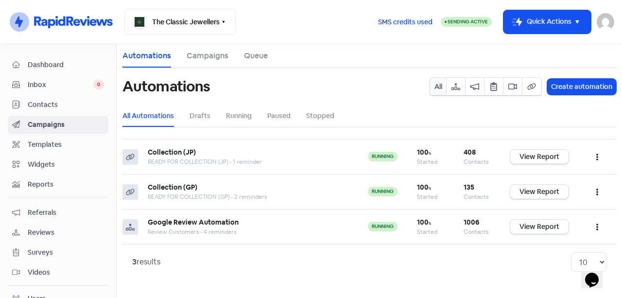
click at [61, 102] on span "Contacts" at bounding box center [66, 105] width 76 height 10
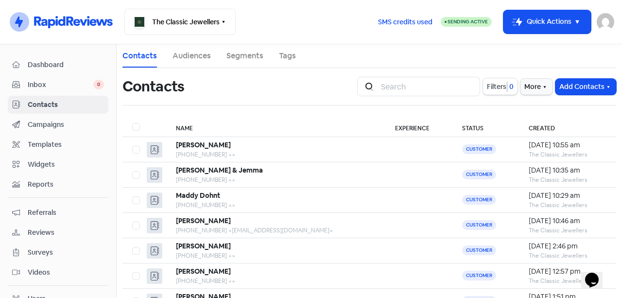
click at [587, 84] on button "Add Contacts" at bounding box center [585, 87] width 61 height 16
click at [529, 111] on button "Add a contact" at bounding box center [558, 107] width 113 height 19
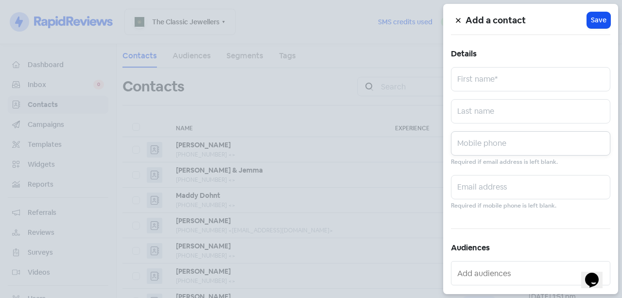
click at [494, 145] on input "text" at bounding box center [530, 143] width 159 height 24
paste input "0447 153 231"
type input "0447 153 231"
drag, startPoint x: 463, startPoint y: 81, endPoint x: 489, endPoint y: 82, distance: 25.3
click at [464, 82] on input "text" at bounding box center [530, 79] width 159 height 24
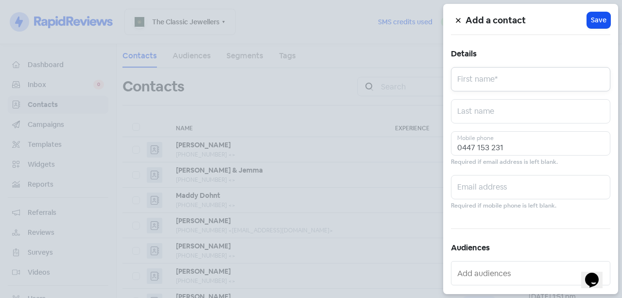
paste input "[PERSON_NAME]"
drag, startPoint x: 519, startPoint y: 81, endPoint x: 470, endPoint y: 87, distance: 49.4
click at [470, 87] on input "[PERSON_NAME]" at bounding box center [530, 79] width 159 height 24
type input "[PERSON_NAME]"
click at [494, 112] on input "text" at bounding box center [530, 111] width 159 height 24
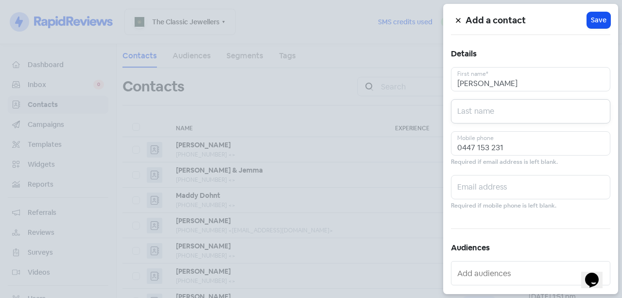
paste input "[PERSON_NAME]"
type input "[PERSON_NAME]"
click at [594, 16] on span "Save" at bounding box center [599, 20] width 16 height 10
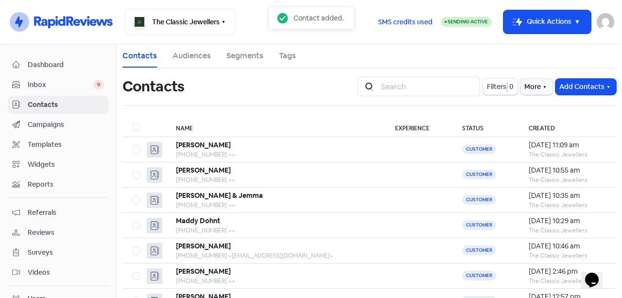
click at [56, 87] on span "Inbox" at bounding box center [61, 85] width 66 height 10
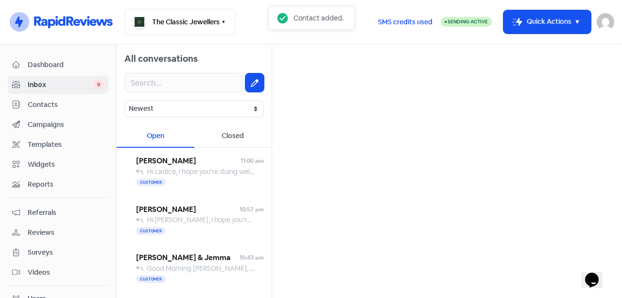
drag, startPoint x: 248, startPoint y: 89, endPoint x: 269, endPoint y: 76, distance: 25.1
click at [250, 87] on button at bounding box center [254, 82] width 18 height 18
click at [316, 60] on input "text" at bounding box center [447, 61] width 334 height 19
paste input "[PERSON_NAME]"
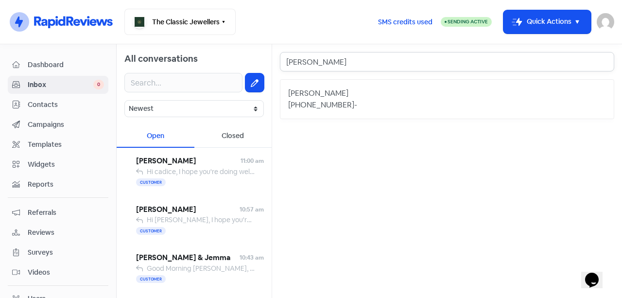
type input "[PERSON_NAME]"
click at [344, 101] on div "[PHONE_NUMBER] -" at bounding box center [447, 105] width 318 height 12
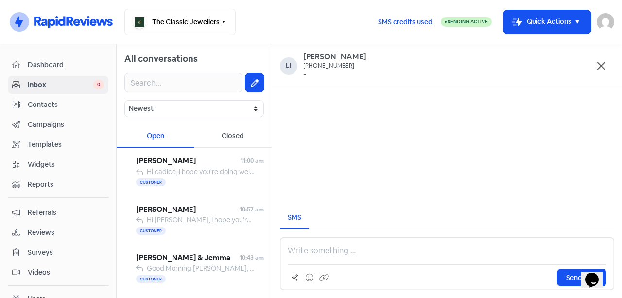
click at [352, 244] on div "Send SMS" at bounding box center [447, 263] width 334 height 53
click at [352, 252] on p at bounding box center [447, 251] width 319 height 12
click at [352, 253] on p at bounding box center [447, 251] width 319 height 12
click at [349, 249] on p at bounding box center [447, 251] width 319 height 12
click at [322, 249] on p at bounding box center [447, 251] width 319 height 12
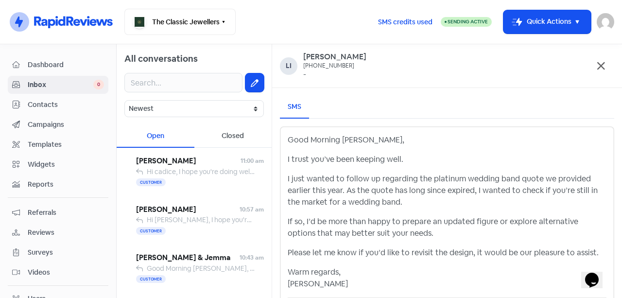
scroll to position [33, 0]
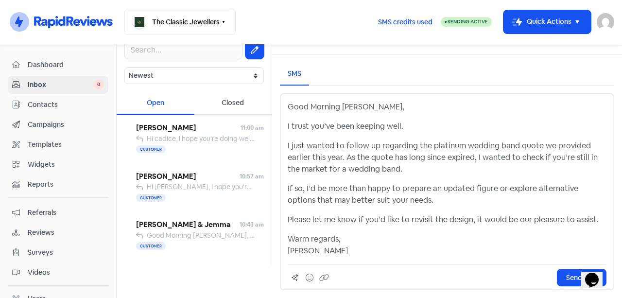
click at [471, 147] on p "I just wanted to follow up regarding the platinum wedding band quote we provide…" at bounding box center [447, 157] width 319 height 35
click at [500, 148] on p "I just wanted to follow up regarding the platinum wedding band quote we provide…" at bounding box center [447, 157] width 319 height 35
click at [545, 149] on p "I just wanted to follow up regarding the platinum wedding band quote we provide…" at bounding box center [447, 157] width 319 height 35
click at [346, 152] on p "I just wanted to follow up regarding the platinum wedding band quote we provide…" at bounding box center [447, 157] width 319 height 35
click at [493, 163] on p "I just wanted to follow up regarding the platinum wedding band quote we provide…" at bounding box center [447, 157] width 319 height 35
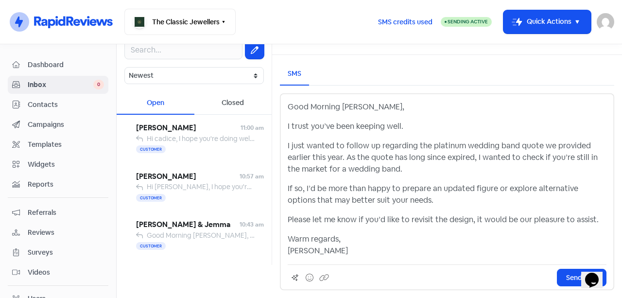
click at [433, 172] on p "I just wanted to follow up regarding the platinum wedding band quote we provide…" at bounding box center [447, 157] width 319 height 35
click at [444, 204] on p "If so, I’d be more than happy to prepare an updated figure or explore alternati…" at bounding box center [447, 194] width 319 height 23
drag, startPoint x: 473, startPoint y: 189, endPoint x: 497, endPoint y: 188, distance: 23.8
click at [474, 189] on p "If so, I’d be more than happy to prepare an updated figure or explore alternati…" at bounding box center [447, 194] width 319 height 23
drag, startPoint x: 497, startPoint y: 188, endPoint x: 502, endPoint y: 188, distance: 4.9
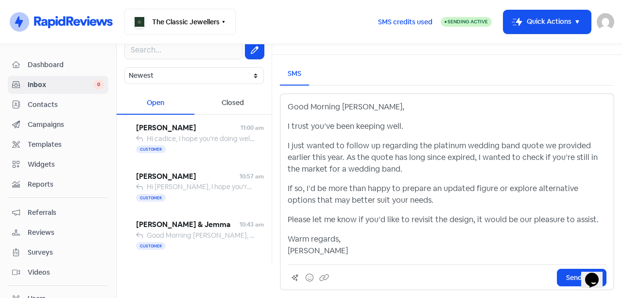
click at [497, 188] on p "If so, I’d be more than happy to prepare an updated figure or explore alternati…" at bounding box center [447, 194] width 319 height 23
click at [511, 188] on p "If so, I’d be more than happy to prepare an updated figure or explore alternati…" at bounding box center [447, 194] width 319 height 23
click at [518, 188] on p "If so, I’d be more than happy to prepare an updated figure or explore alternati…" at bounding box center [447, 194] width 319 height 23
click at [346, 200] on p "If so, I’d be more than happy to prepare an updated figure or explore alternati…" at bounding box center [447, 194] width 319 height 23
drag, startPoint x: 401, startPoint y: 197, endPoint x: 427, endPoint y: 197, distance: 26.2
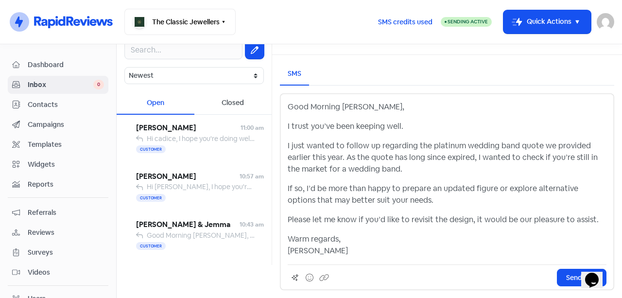
click at [407, 196] on p "If so, I’d be more than happy to prepare an updated figure or explore alternati…" at bounding box center [447, 194] width 319 height 23
click at [444, 198] on p "If so, I’d be more than happy to prepare an updated figure or explore alternati…" at bounding box center [447, 194] width 319 height 23
click at [325, 248] on p "Warm regards, [PERSON_NAME]" at bounding box center [447, 244] width 319 height 23
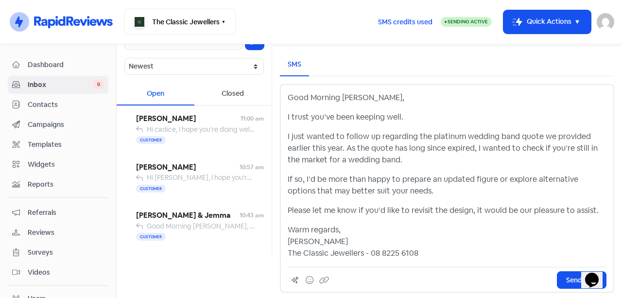
scroll to position [45, 0]
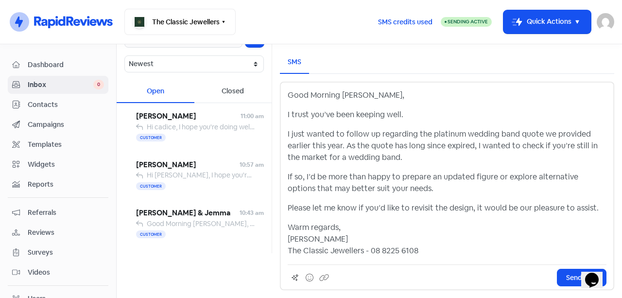
click at [567, 275] on span "Send SMS" at bounding box center [581, 278] width 31 height 10
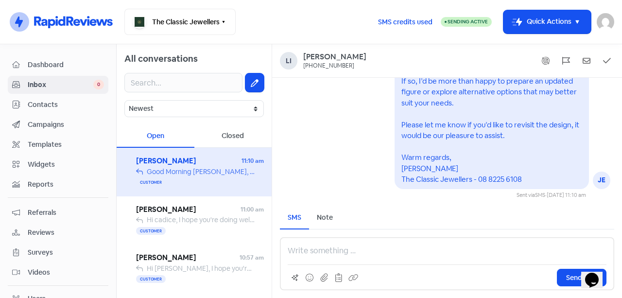
click at [428, 177] on pre "Good Morning [PERSON_NAME], I trust you’ve been keeping well. I just wanted to …" at bounding box center [490, 81] width 179 height 206
drag, startPoint x: 434, startPoint y: 177, endPoint x: 449, endPoint y: 177, distance: 14.6
click at [435, 177] on pre "Good Morning [PERSON_NAME], I trust you’ve been keeping well. I just wanted to …" at bounding box center [490, 81] width 179 height 206
drag, startPoint x: 449, startPoint y: 177, endPoint x: 472, endPoint y: 177, distance: 23.3
click at [452, 177] on pre "Good Morning [PERSON_NAME], I trust you’ve been keeping well. I just wanted to …" at bounding box center [490, 81] width 179 height 206
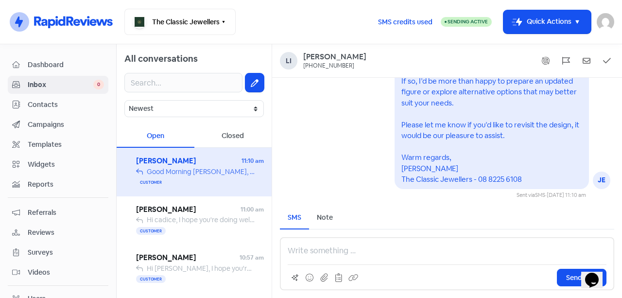
click at [475, 177] on pre "Good Morning [PERSON_NAME], I trust you’ve been keeping well. I just wanted to …" at bounding box center [490, 81] width 179 height 206
click at [497, 176] on pre "Good Morning [PERSON_NAME], I trust you’ve been keeping well. I just wanted to …" at bounding box center [490, 81] width 179 height 206
drag, startPoint x: 189, startPoint y: 175, endPoint x: 171, endPoint y: 166, distance: 20.0
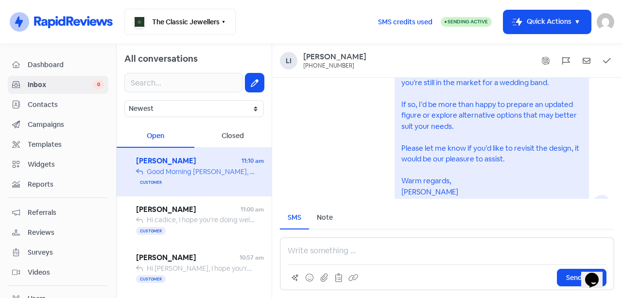
scroll to position [0, 0]
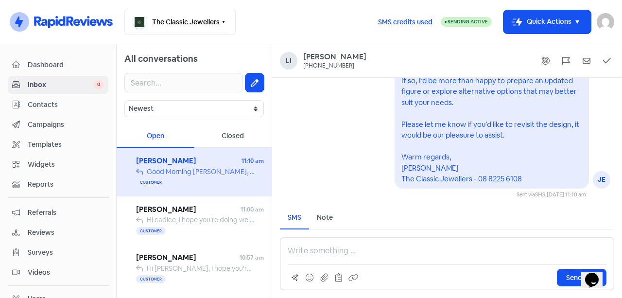
click at [55, 116] on link "Campaigns" at bounding box center [58, 125] width 101 height 18
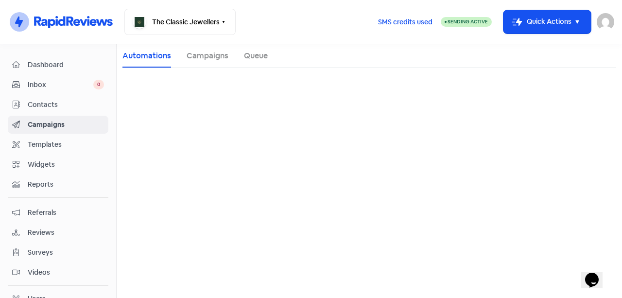
click at [58, 104] on span "Contacts" at bounding box center [66, 105] width 76 height 10
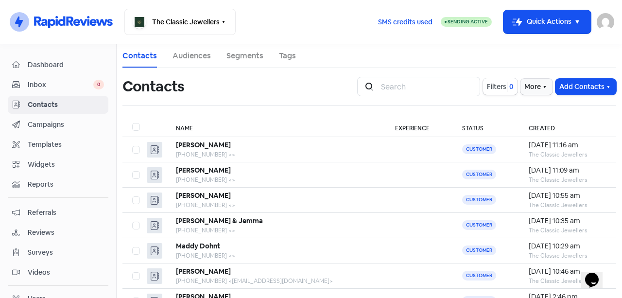
click at [585, 86] on button "Add Contacts" at bounding box center [585, 87] width 61 height 16
click at [547, 123] on button "Import contact (basic)" at bounding box center [558, 127] width 113 height 19
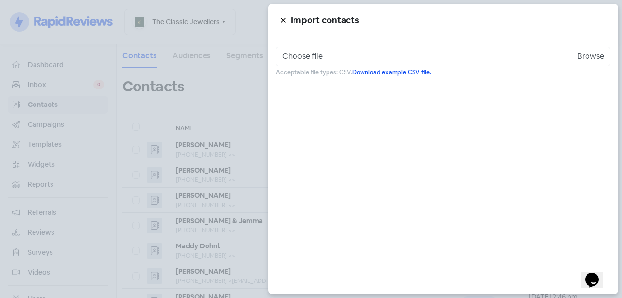
click at [215, 66] on div at bounding box center [311, 149] width 622 height 298
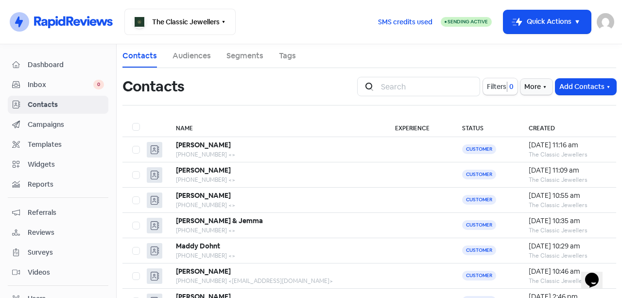
click at [591, 87] on button "Add Contacts" at bounding box center [585, 87] width 61 height 16
click at [547, 110] on button "Add a contact" at bounding box center [558, 107] width 113 height 19
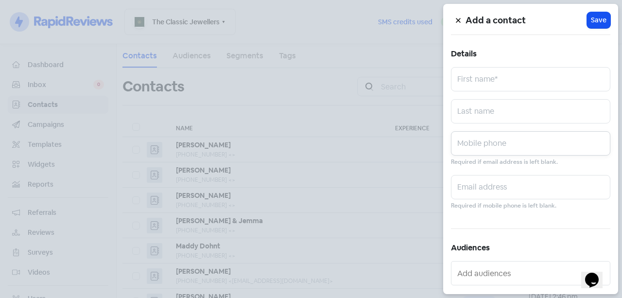
click at [486, 149] on input "text" at bounding box center [530, 143] width 159 height 24
paste input "0412 725 592"
type input "0412 725 592"
click at [465, 76] on input "text" at bounding box center [530, 79] width 159 height 24
paste input "[GEOGRAPHIC_DATA] and [US_STATE]"
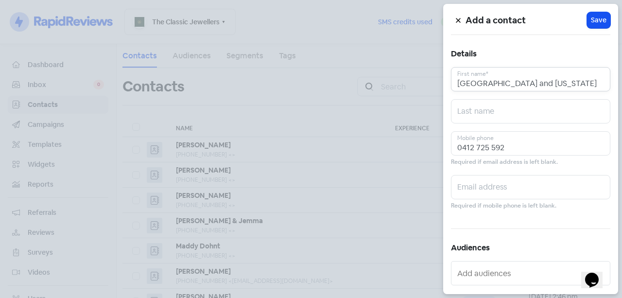
type input "[GEOGRAPHIC_DATA] and [US_STATE]"
click at [595, 18] on span "Save" at bounding box center [599, 20] width 16 height 10
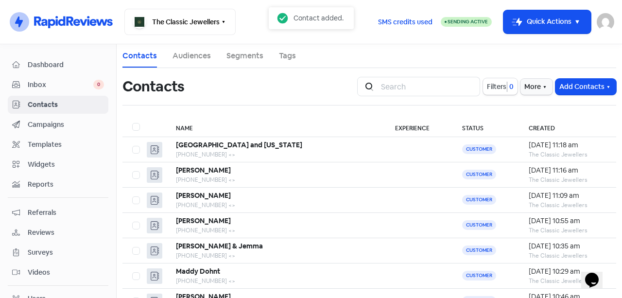
click at [52, 81] on span "Inbox" at bounding box center [61, 85] width 66 height 10
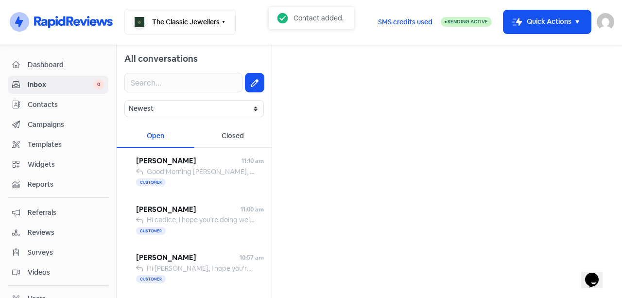
click at [245, 83] on button at bounding box center [254, 82] width 18 height 18
click at [331, 68] on input "text" at bounding box center [447, 61] width 334 height 19
paste input "[GEOGRAPHIC_DATA] and [US_STATE]"
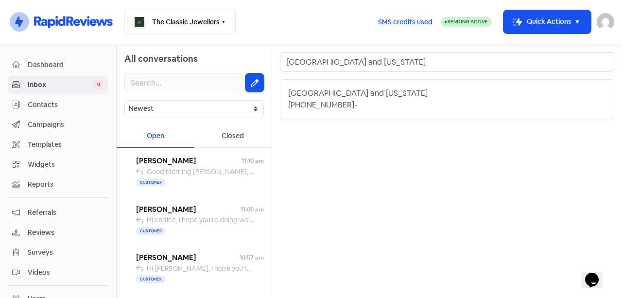
type input "[GEOGRAPHIC_DATA] and [US_STATE]"
click at [392, 101] on div "[PHONE_NUMBER] -" at bounding box center [447, 105] width 318 height 12
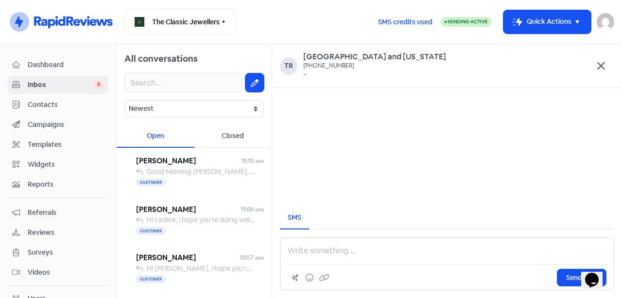
click at [358, 246] on p at bounding box center [447, 251] width 319 height 12
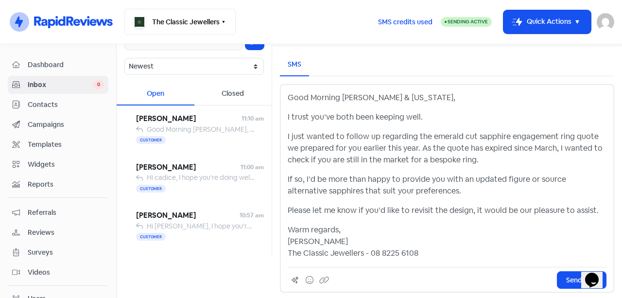
scroll to position [45, 0]
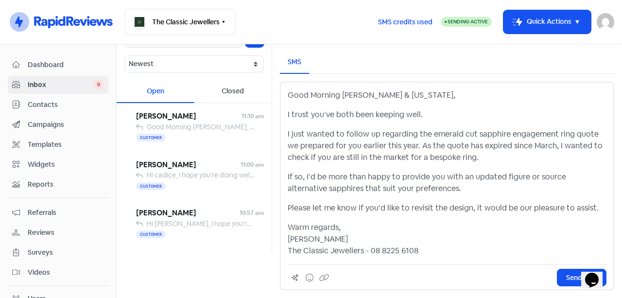
click at [573, 277] on span "Send SMS" at bounding box center [581, 278] width 31 height 10
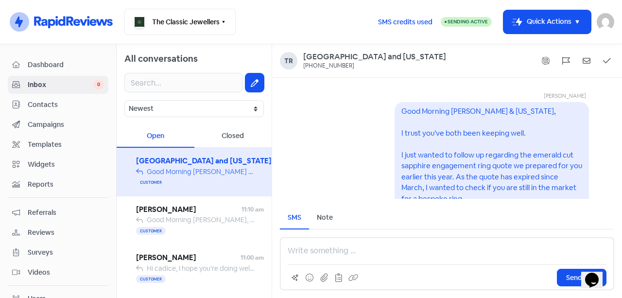
scroll to position [-141, 0]
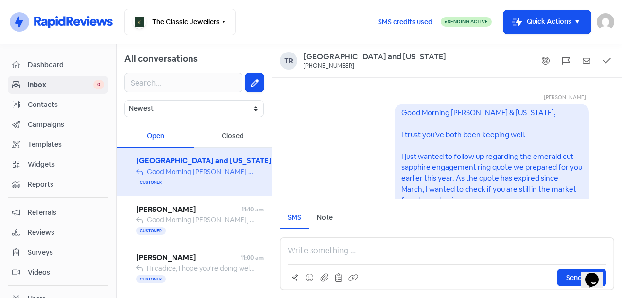
click at [342, 148] on div "[PERSON_NAME] JE Good Morning [PERSON_NAME] & [US_STATE], I trust you’ve both b…" at bounding box center [447, 209] width 350 height 262
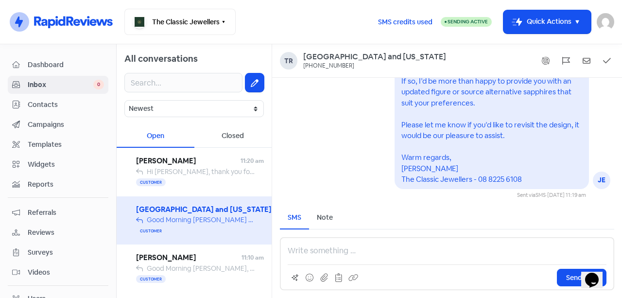
scroll to position [-141, 0]
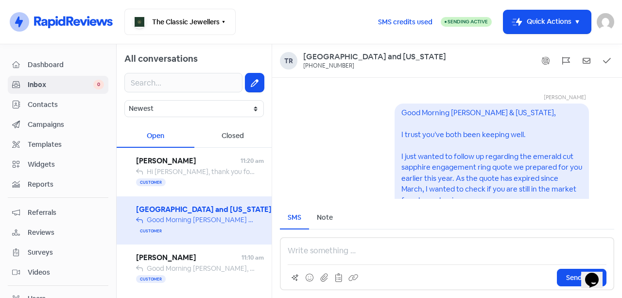
click at [62, 100] on span "Contacts" at bounding box center [66, 105] width 76 height 10
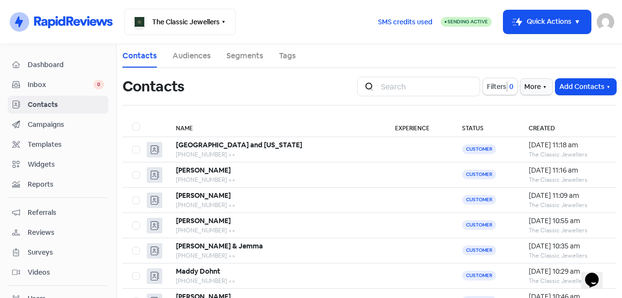
drag, startPoint x: 562, startPoint y: 77, endPoint x: 565, endPoint y: 82, distance: 5.4
click at [564, 79] on div "Icon For Search Filters 0 More Add Contacts" at bounding box center [486, 86] width 271 height 31
click at [566, 85] on button "Add Contacts" at bounding box center [585, 87] width 61 height 16
click at [574, 108] on button "Add a contact" at bounding box center [558, 107] width 113 height 19
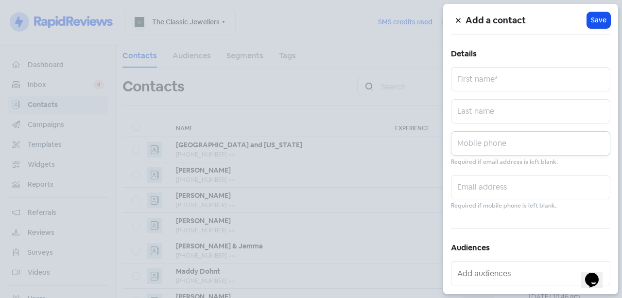
click at [491, 144] on input "text" at bounding box center [530, 143] width 159 height 24
paste input "0408 221 721"
type input "0408 221 721"
click at [547, 79] on input "text" at bounding box center [530, 79] width 159 height 24
paste input "RENI PETRIE"
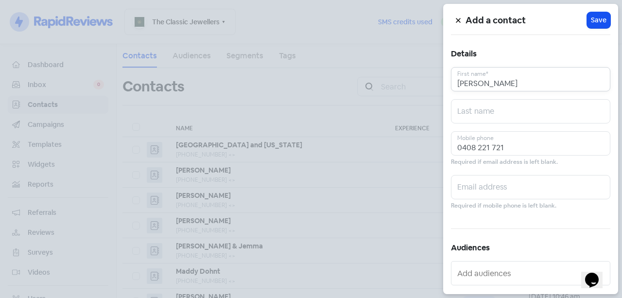
drag, startPoint x: 547, startPoint y: 89, endPoint x: 477, endPoint y: 86, distance: 70.0
click at [477, 86] on input "RENI PETRIE" at bounding box center [530, 79] width 159 height 24
type input "RENI"
click at [524, 109] on input "text" at bounding box center [530, 111] width 159 height 24
paste input "PETRIE"
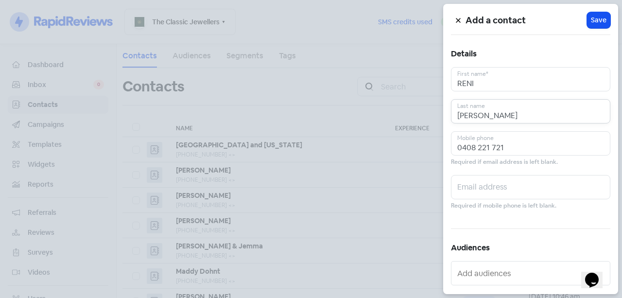
type input "PETRIE"
click at [595, 23] on span "Save" at bounding box center [599, 20] width 16 height 10
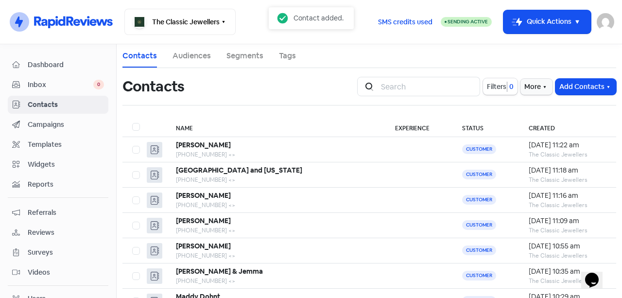
click at [62, 88] on span "Inbox" at bounding box center [61, 85] width 66 height 10
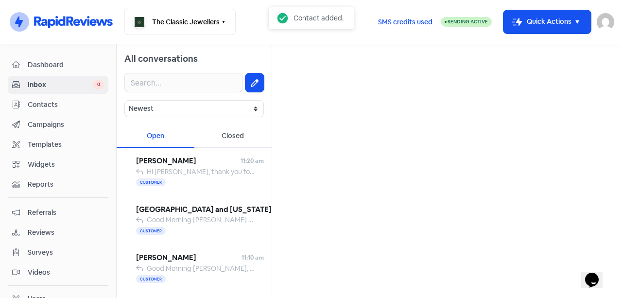
click at [251, 82] on button at bounding box center [254, 82] width 18 height 18
click at [300, 63] on input "text" at bounding box center [447, 61] width 334 height 19
paste input "PETRIE"
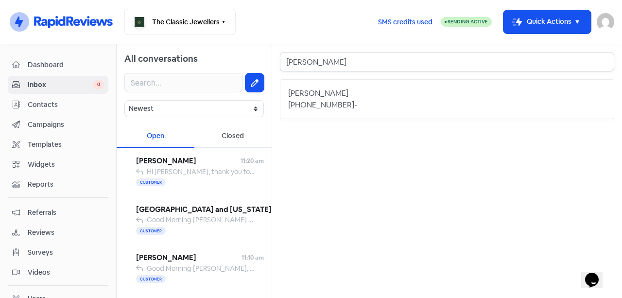
type input "PETRIE"
click at [343, 99] on div "Reni Petrie +61408221721 -" at bounding box center [447, 99] width 334 height 40
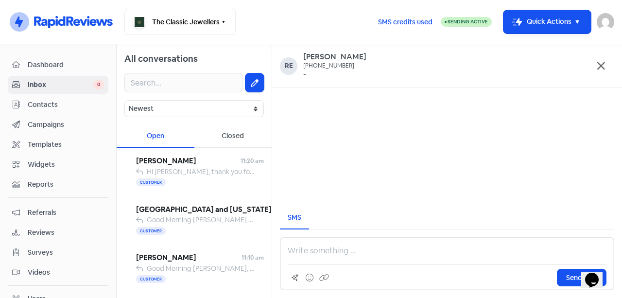
click at [341, 243] on div "Send SMS" at bounding box center [447, 263] width 334 height 53
click at [337, 246] on p at bounding box center [447, 251] width 319 height 12
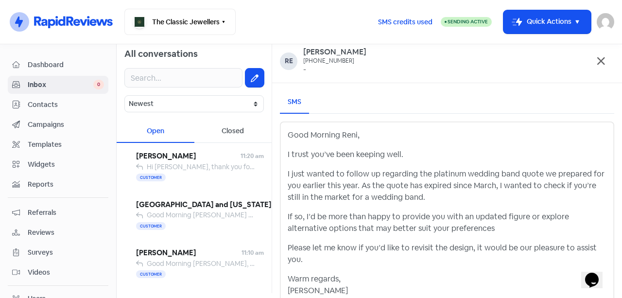
click at [302, 156] on p "I trust you’ve been keeping well." at bounding box center [447, 155] width 319 height 12
click at [301, 175] on p "I just wanted to follow up regarding the platinum wedding band quote we prepare…" at bounding box center [447, 185] width 319 height 35
click at [306, 175] on p "I just wanted to follow up regarding the platinum wedding band quote we prepare…" at bounding box center [447, 185] width 319 height 35
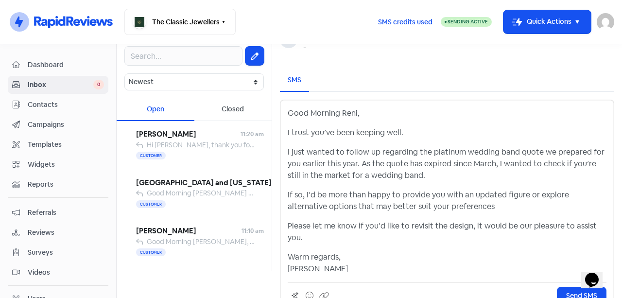
scroll to position [45, 0]
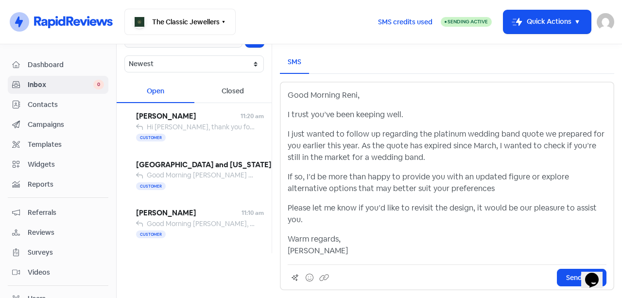
click at [321, 253] on p "Warm regards, [PERSON_NAME]" at bounding box center [447, 244] width 319 height 23
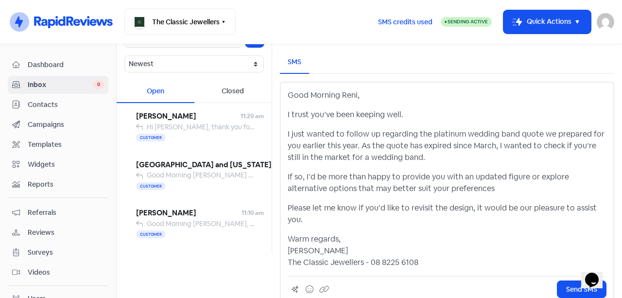
click at [557, 285] on button "Send SMS" at bounding box center [582, 288] width 50 height 17
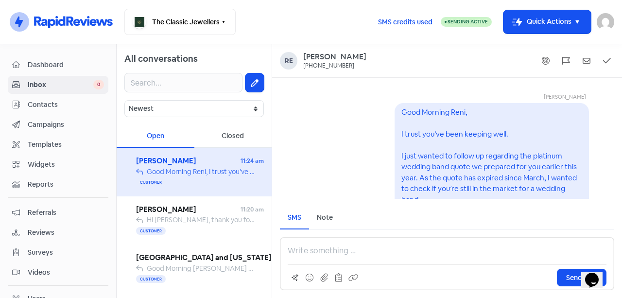
scroll to position [-141, 0]
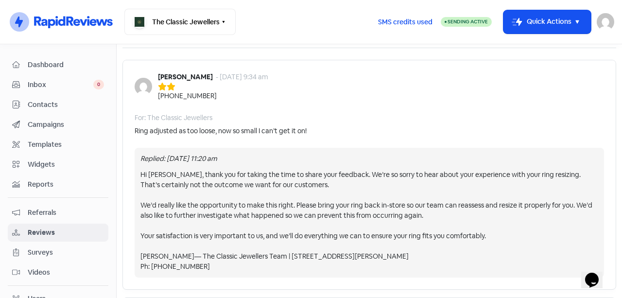
scroll to position [81, 0]
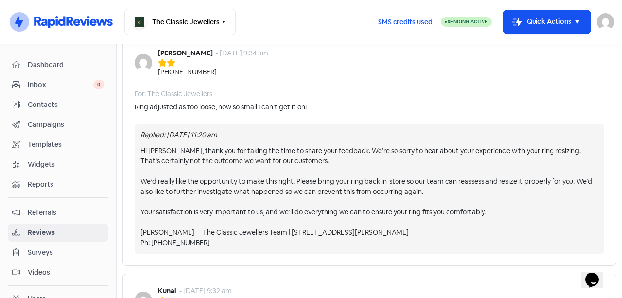
click at [180, 149] on div "Hi [PERSON_NAME], thank you for taking the time to share your feedback. We’re s…" at bounding box center [369, 197] width 458 height 102
click at [345, 150] on div "Hi [PERSON_NAME], thank you for taking the time to share your feedback. We’re s…" at bounding box center [369, 197] width 458 height 102
drag, startPoint x: 417, startPoint y: 157, endPoint x: 212, endPoint y: 194, distance: 207.8
click at [416, 158] on div "Hi [PERSON_NAME], thank you for taking the time to share your feedback. We’re s…" at bounding box center [369, 197] width 458 height 102
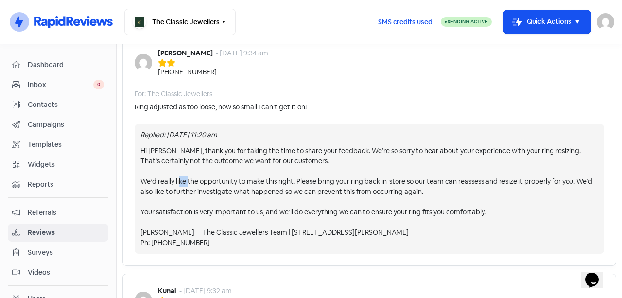
drag, startPoint x: 207, startPoint y: 178, endPoint x: 279, endPoint y: 178, distance: 71.9
click at [251, 181] on div "Hi [PERSON_NAME], thank you for taking the time to share your feedback. We’re s…" at bounding box center [369, 197] width 458 height 102
click at [316, 181] on div "Hi [PERSON_NAME], thank you for taking the time to share your feedback. We’re s…" at bounding box center [369, 197] width 458 height 102
drag, startPoint x: 321, startPoint y: 180, endPoint x: 395, endPoint y: 195, distance: 75.5
click at [323, 180] on div "Hi [PERSON_NAME], thank you for taking the time to share your feedback. We’re s…" at bounding box center [369, 197] width 458 height 102
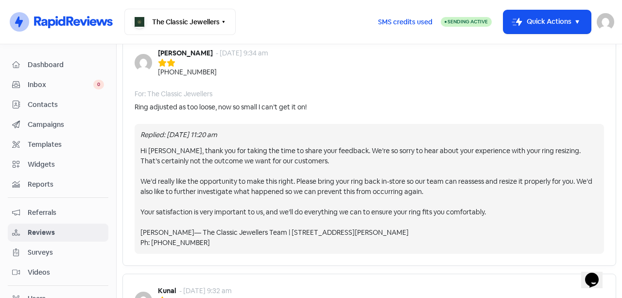
drag, startPoint x: 396, startPoint y: 195, endPoint x: 410, endPoint y: 200, distance: 14.4
click at [397, 196] on div "Hi [PERSON_NAME], thank you for taking the time to share your feedback. We’re s…" at bounding box center [369, 197] width 458 height 102
drag, startPoint x: 468, startPoint y: 215, endPoint x: 453, endPoint y: 233, distance: 23.1
click at [471, 222] on div "Hi [PERSON_NAME], thank you for taking the time to share your feedback. We’re s…" at bounding box center [369, 197] width 458 height 102
drag, startPoint x: 380, startPoint y: 256, endPoint x: 352, endPoint y: 254, distance: 28.7
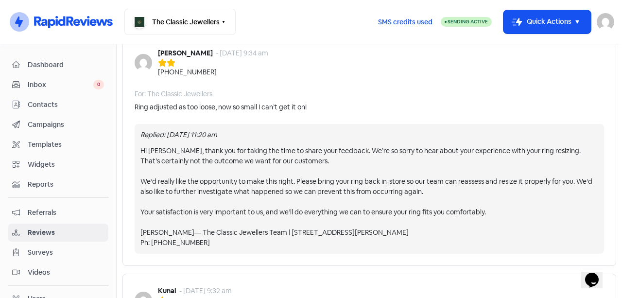
click at [372, 256] on div "Chris Seasorn - 11 Sep 2025, 9:34 am +61458448810 For: The Classic Jewellers Ri…" at bounding box center [369, 151] width 494 height 230
click at [143, 193] on div "Hi [PERSON_NAME], thank you for taking the time to share your feedback. We’re s…" at bounding box center [369, 197] width 458 height 102
